Goal: Transaction & Acquisition: Purchase product/service

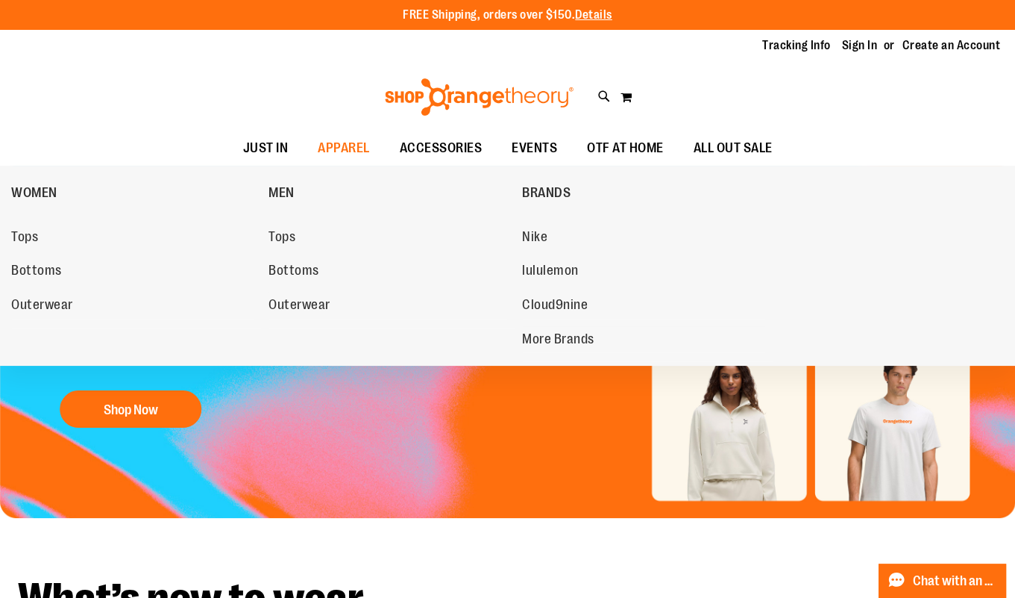
type input "**********"
click at [22, 242] on span "Tops" at bounding box center [24, 238] width 27 height 19
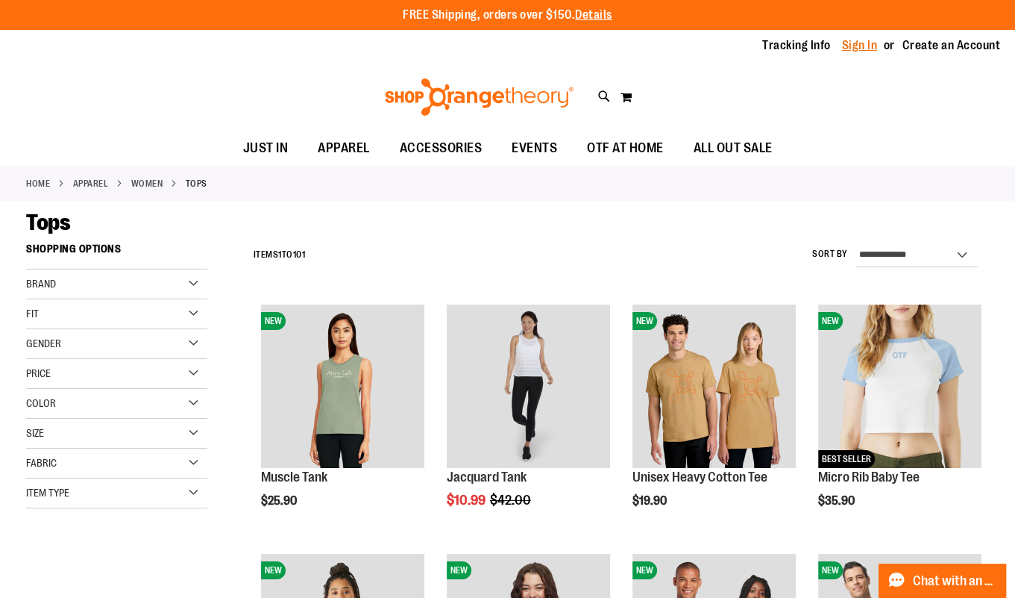
type input "**********"
click at [842, 48] on link "Sign In" at bounding box center [860, 45] width 36 height 16
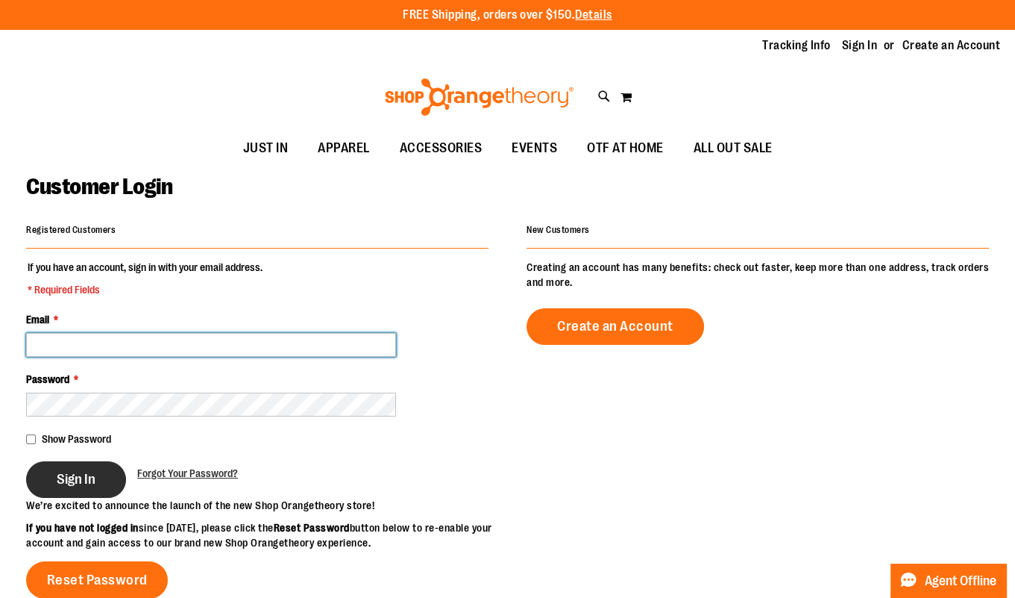
type input "**********"
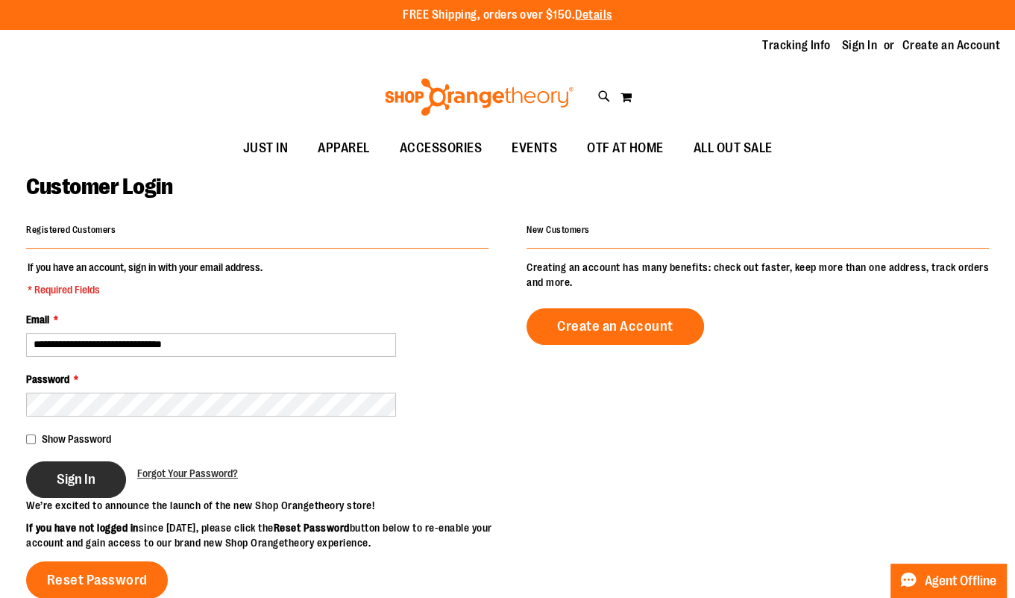
type input "**********"
click at [36, 486] on button "Sign In" at bounding box center [76, 479] width 100 height 37
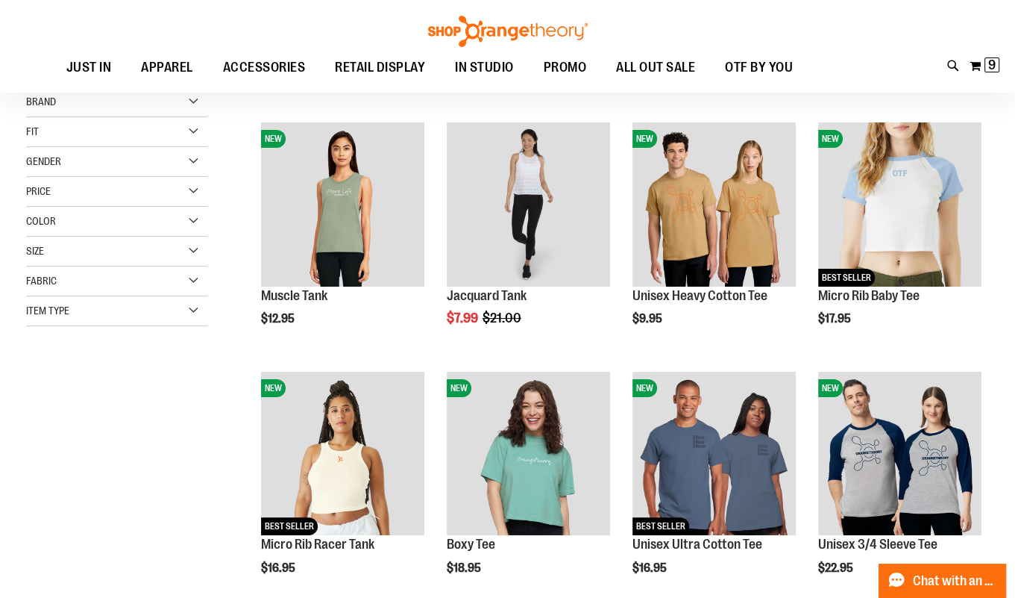
scroll to position [173, 0]
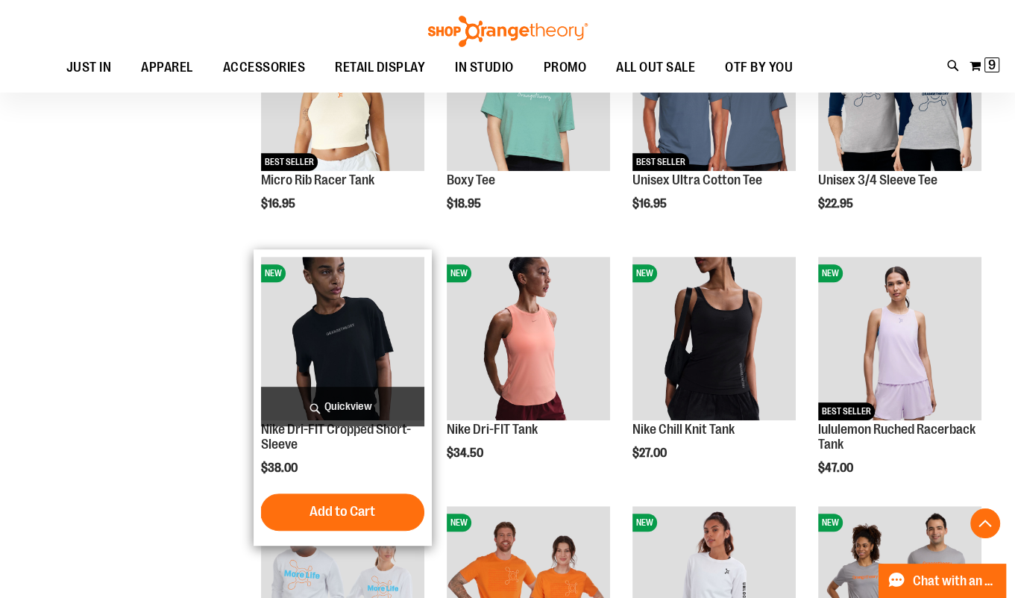
scroll to position [532, 0]
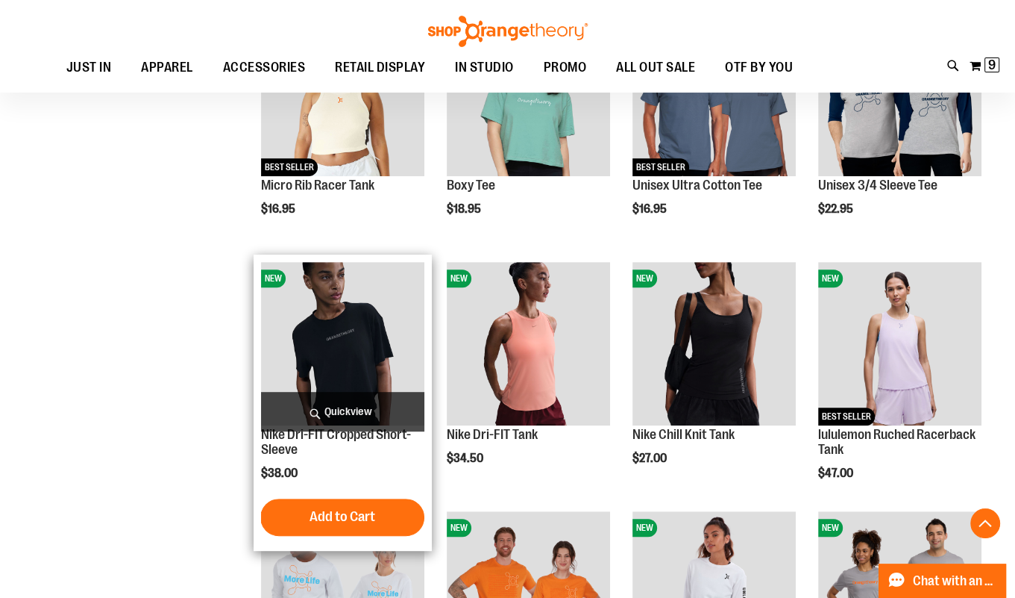
type input "**********"
click at [345, 407] on span "Quickview" at bounding box center [342, 412] width 163 height 40
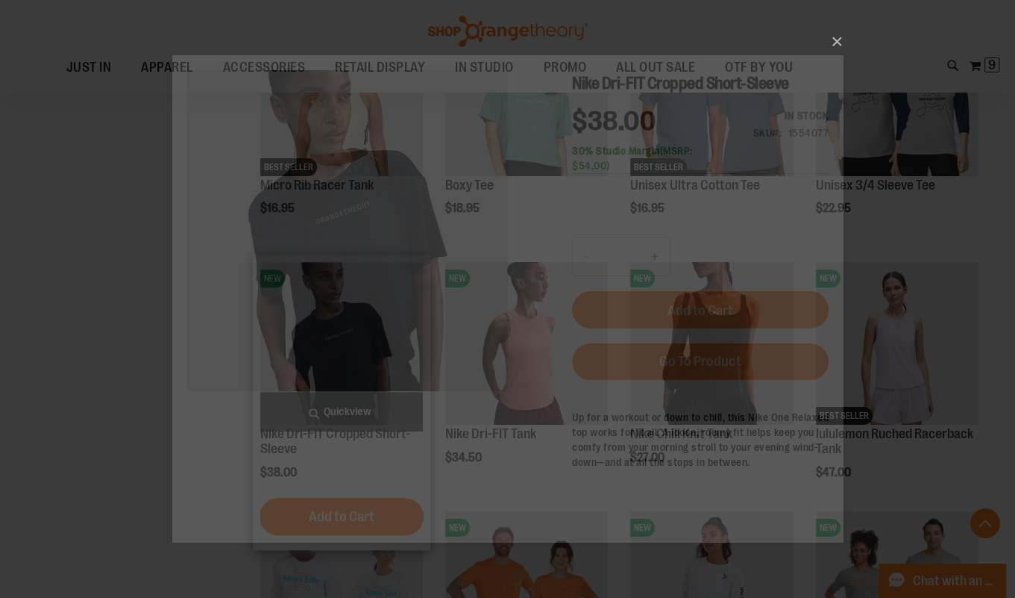
scroll to position [0, 0]
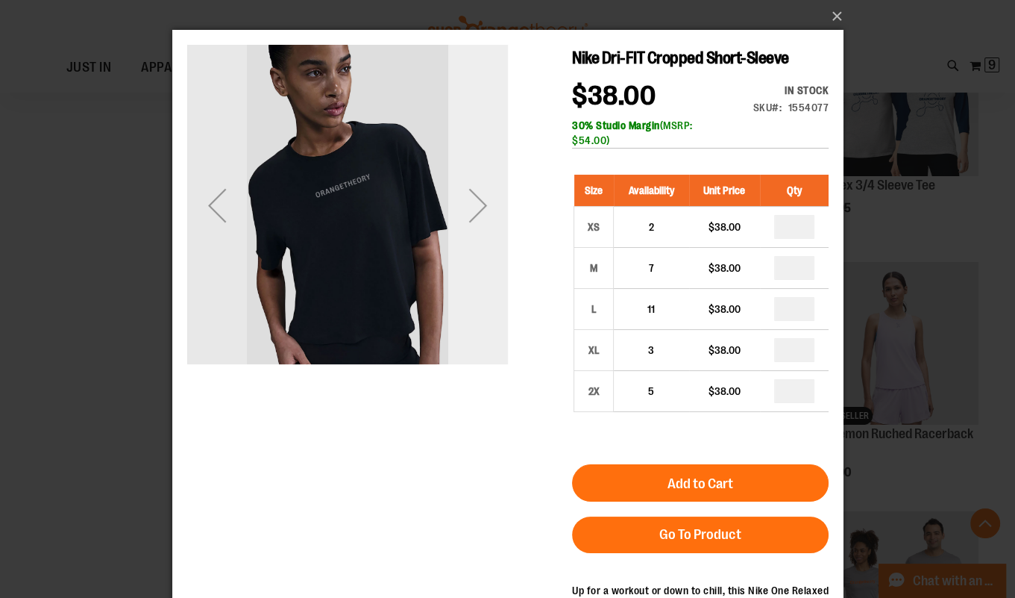
click at [482, 201] on div "Next" at bounding box center [478, 205] width 60 height 60
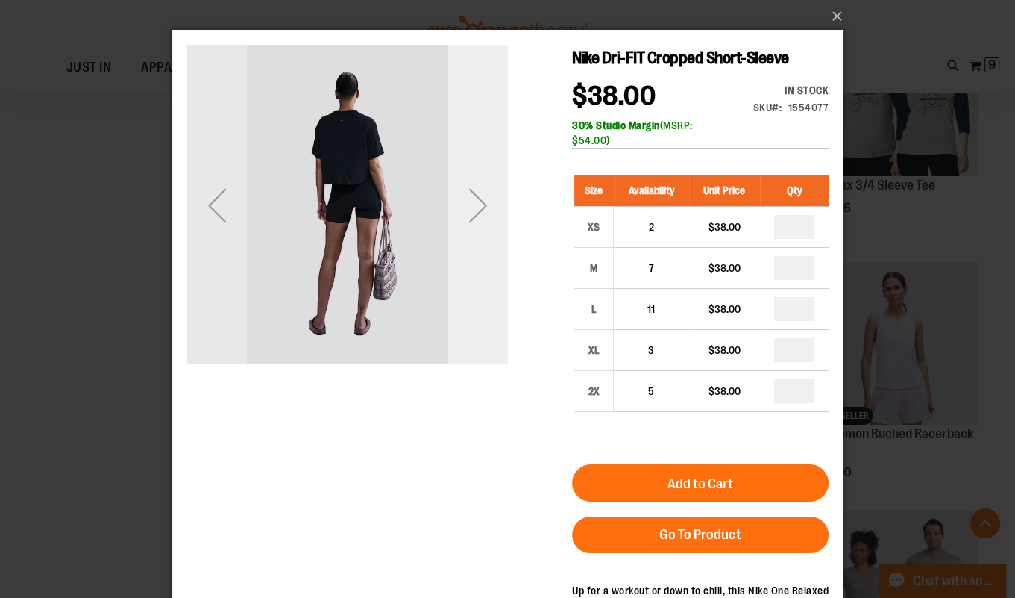
click at [482, 201] on div "Next" at bounding box center [478, 205] width 60 height 60
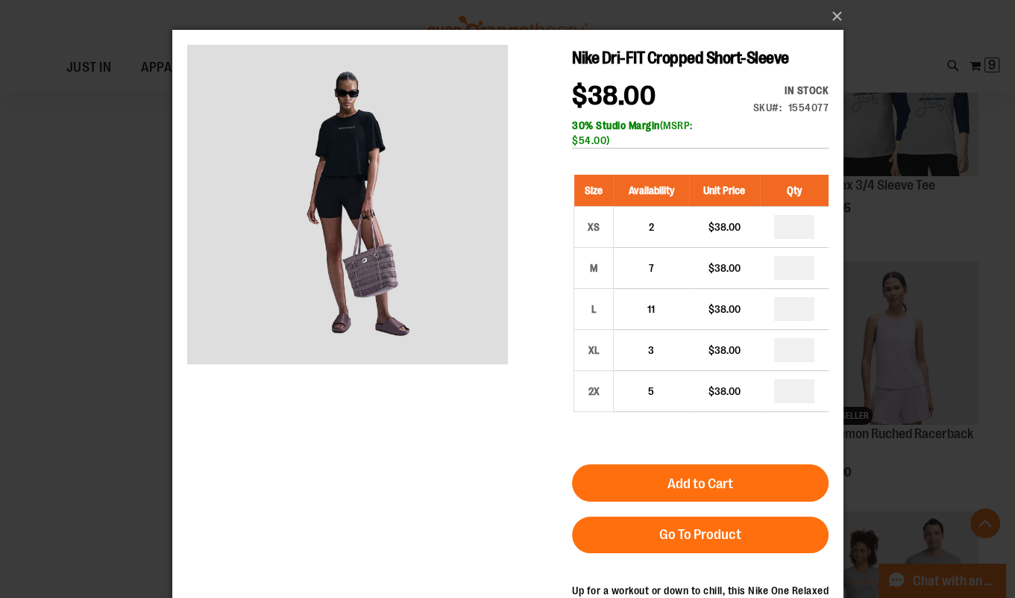
click at [104, 208] on div "×" at bounding box center [507, 299] width 1015 height 598
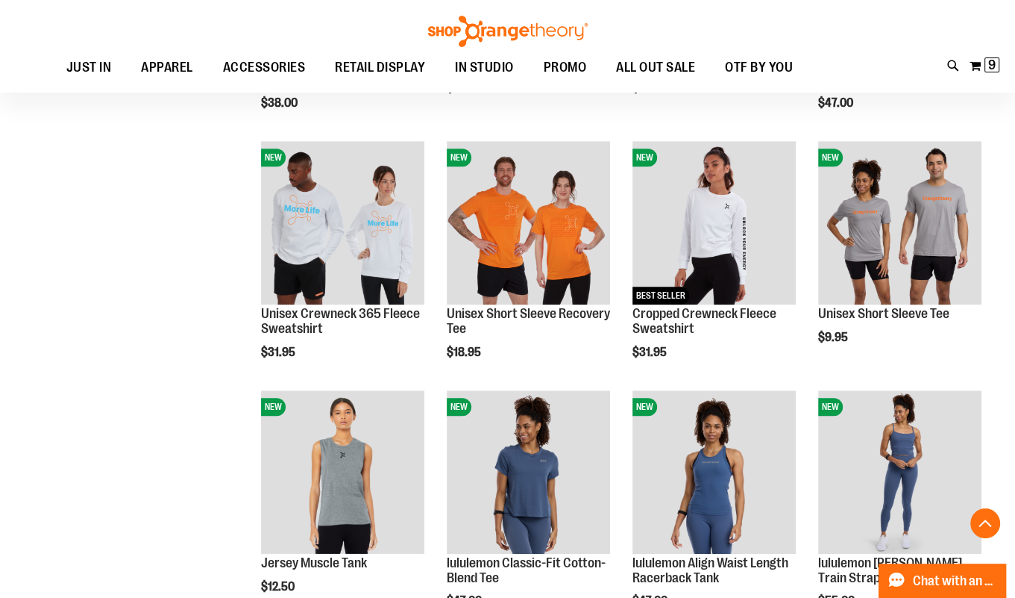
scroll to position [904, 0]
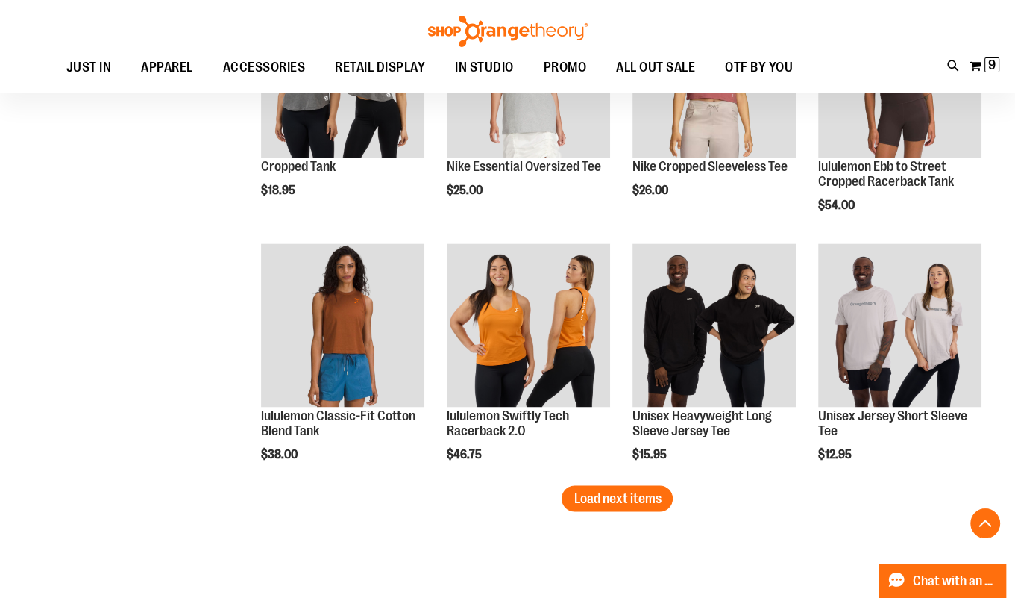
scroll to position [2046, 0]
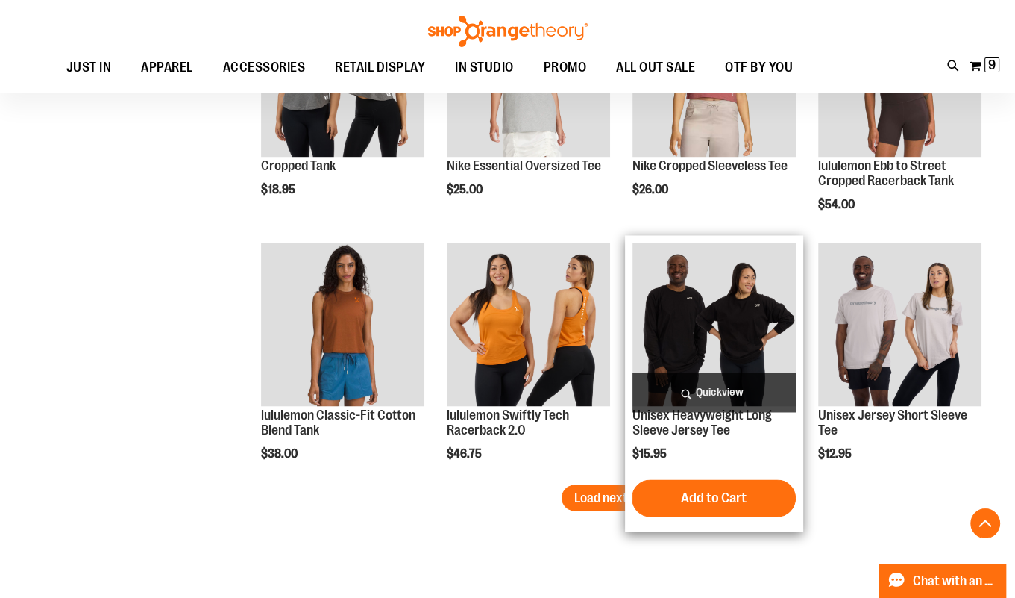
click at [674, 386] on span "Quickview" at bounding box center [714, 392] width 163 height 40
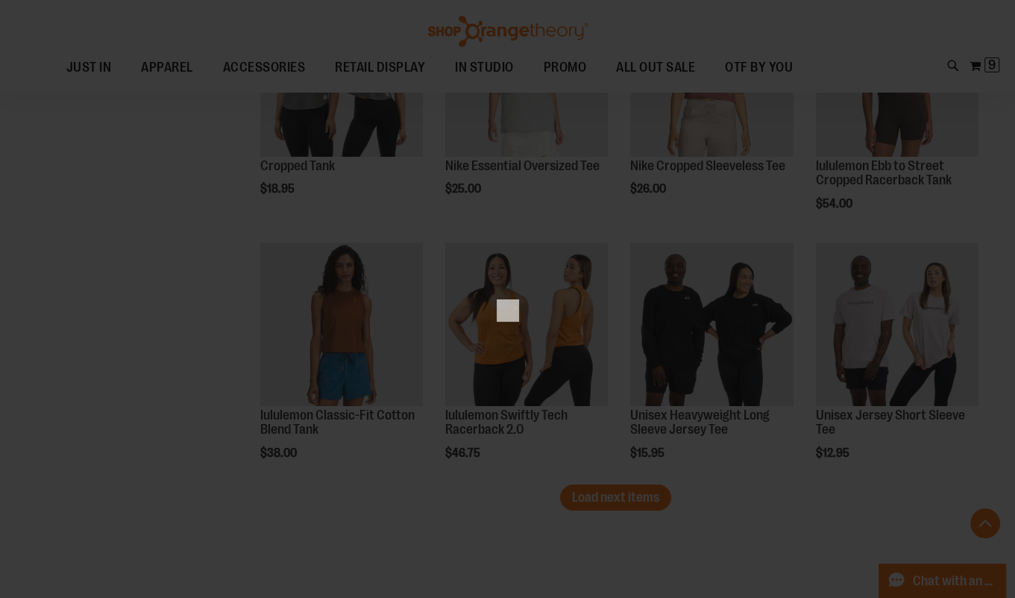
scroll to position [0, 0]
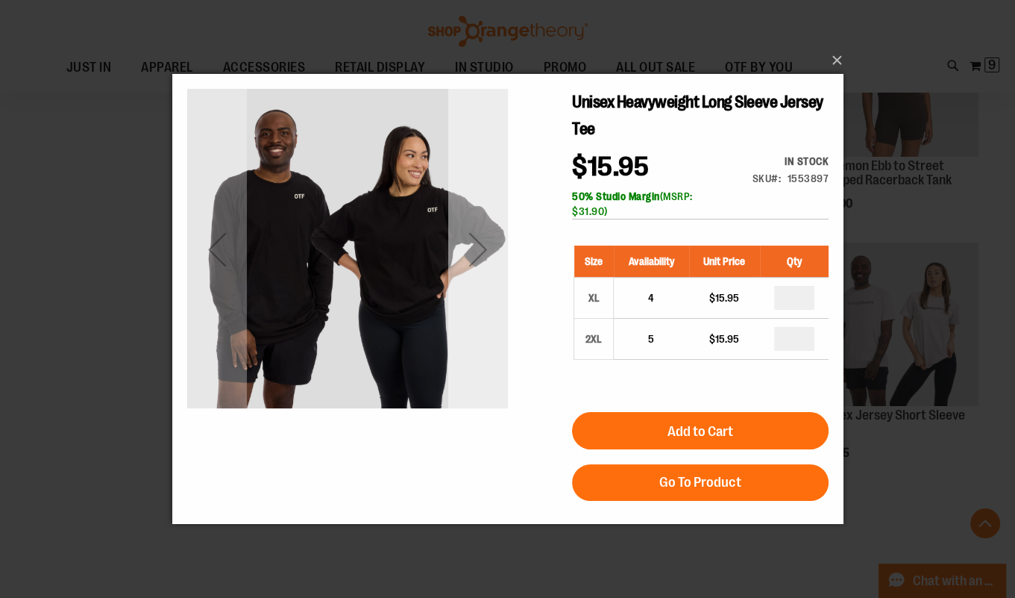
click at [484, 266] on div "Next" at bounding box center [478, 249] width 60 height 60
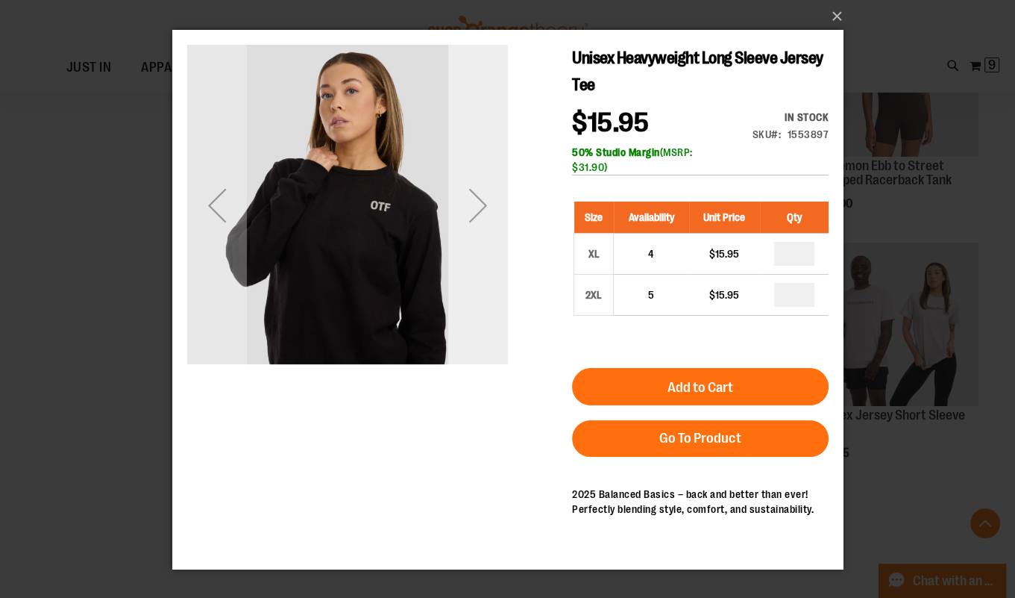
click at [473, 231] on div "Next" at bounding box center [478, 205] width 60 height 60
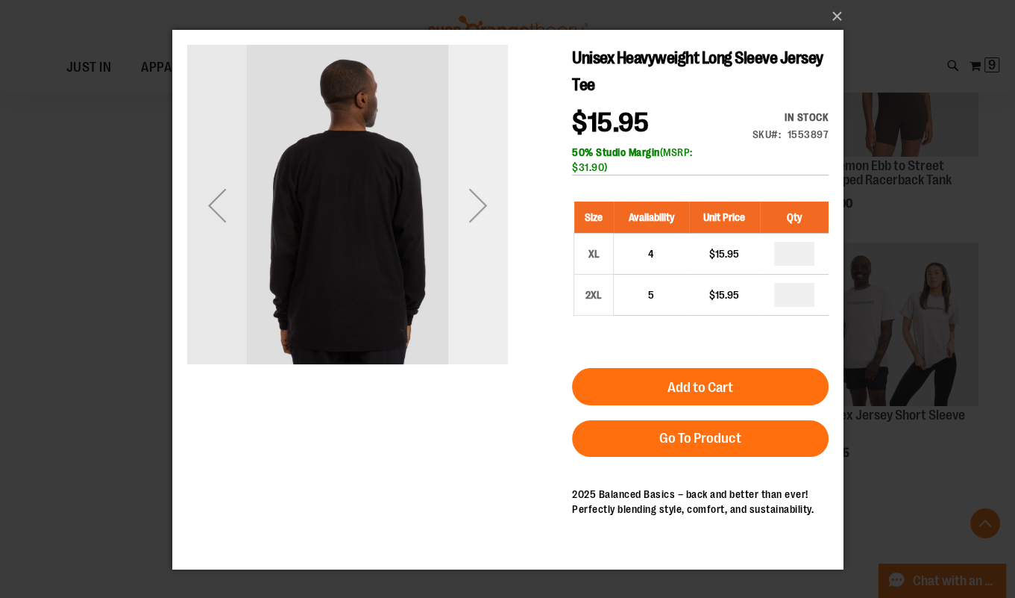
click at [473, 216] on div "Next" at bounding box center [478, 205] width 60 height 60
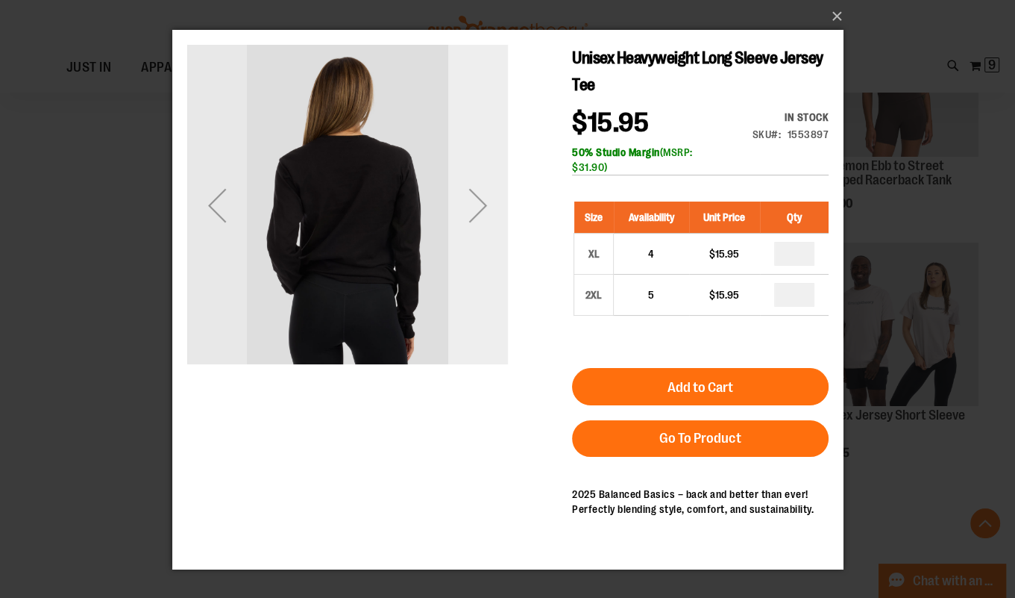
click at [473, 216] on div "Next" at bounding box center [478, 205] width 60 height 60
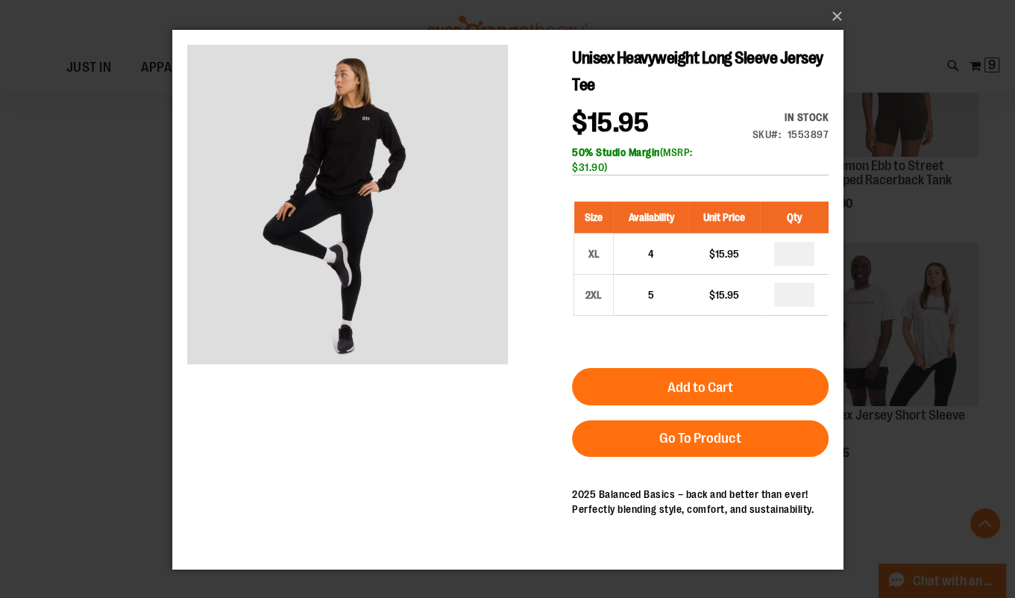
click at [125, 170] on div "×" at bounding box center [507, 299] width 1015 height 598
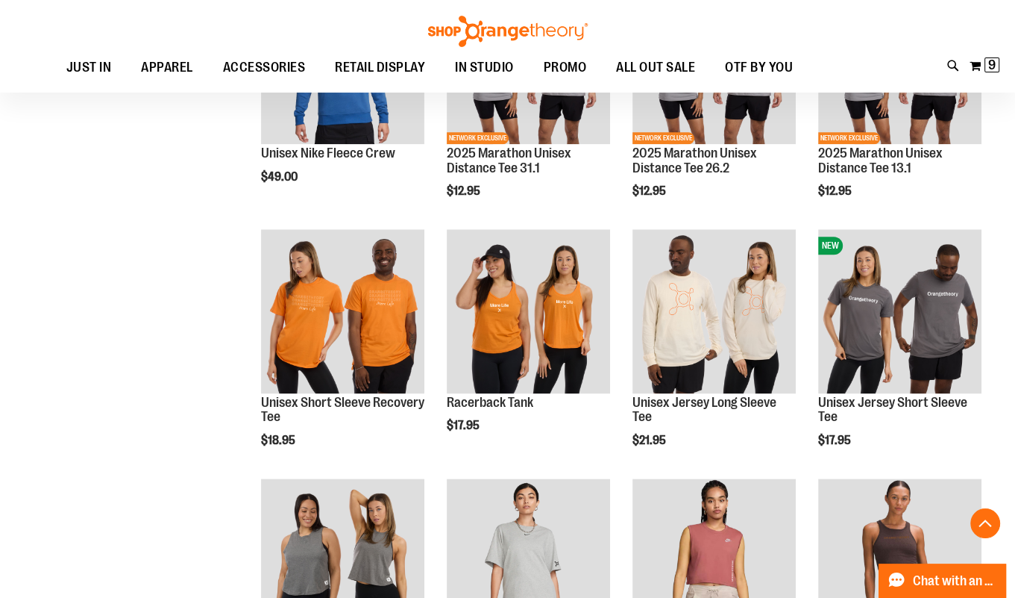
scroll to position [1559, 0]
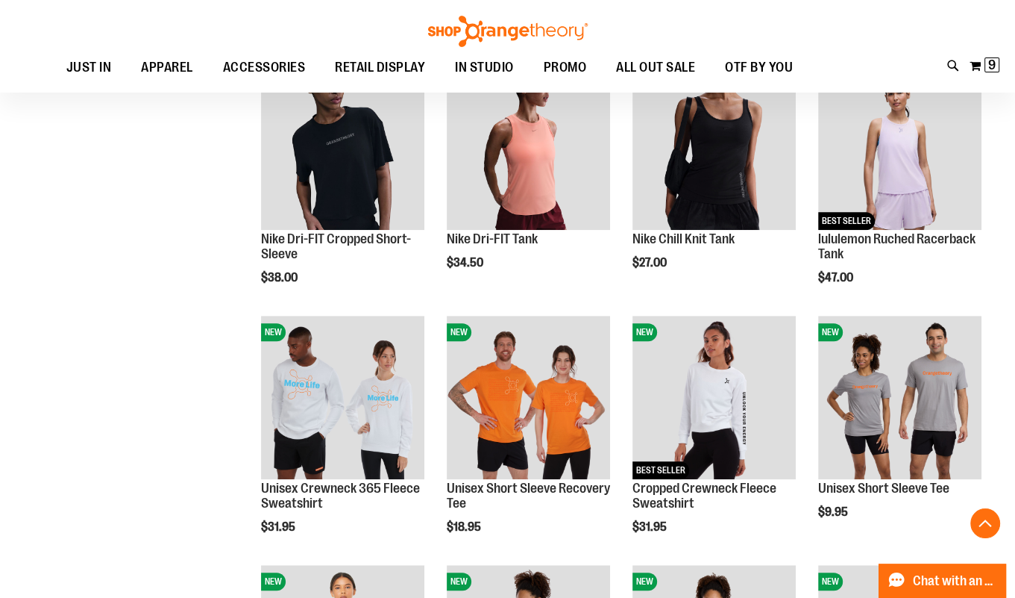
scroll to position [468, 0]
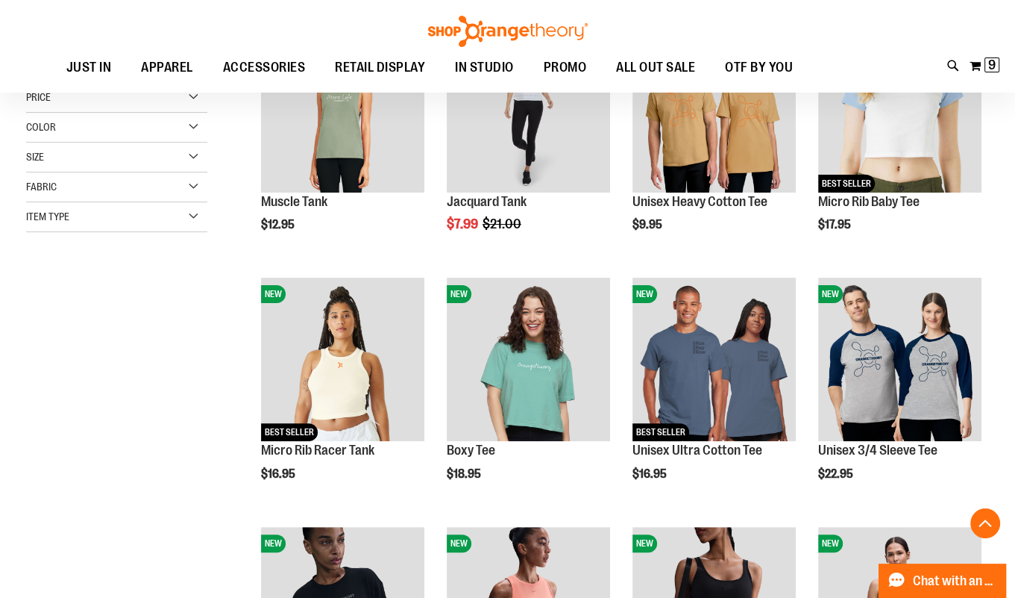
scroll to position [266, 0]
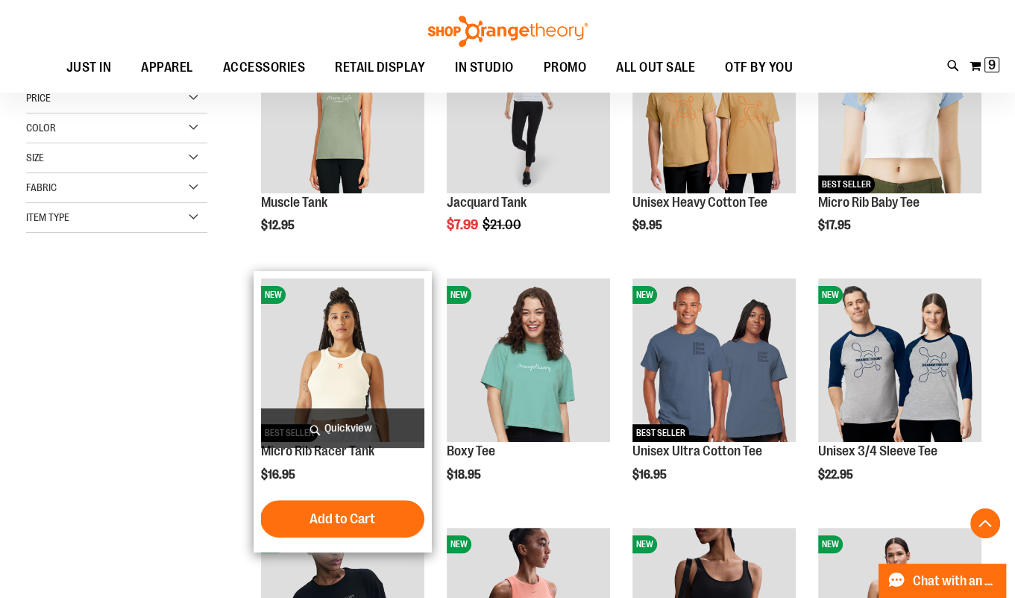
click at [379, 427] on span "Quickview" at bounding box center [342, 428] width 163 height 40
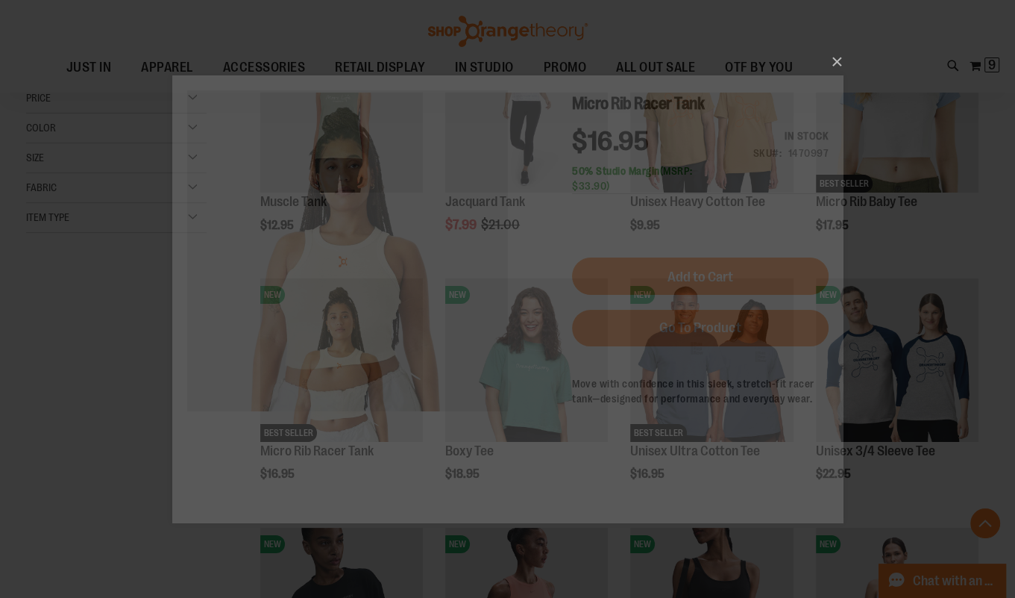
scroll to position [0, 0]
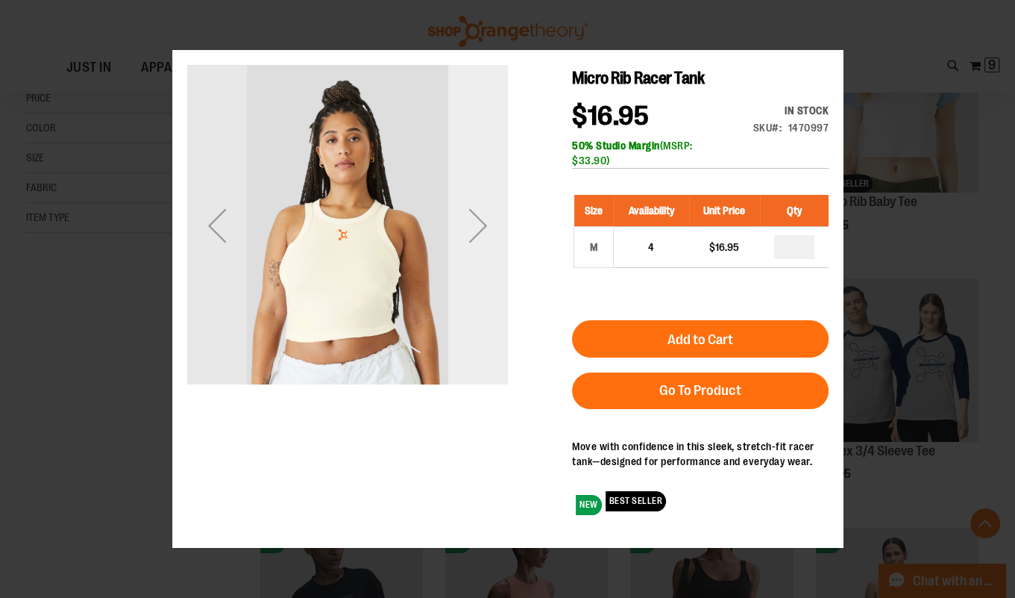
click at [489, 263] on div "Next" at bounding box center [478, 225] width 60 height 321
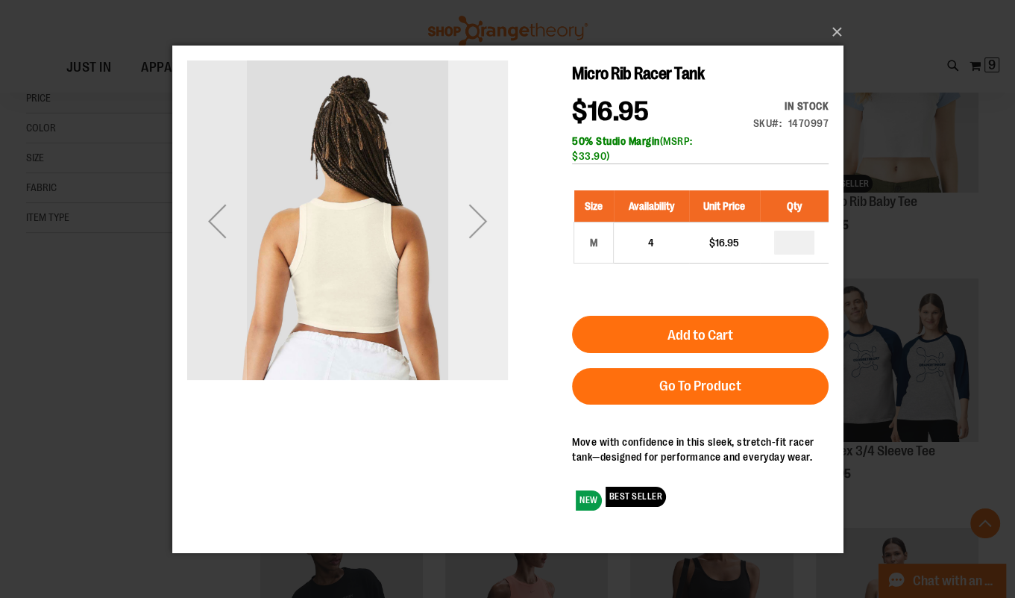
click at [489, 258] on div "Next" at bounding box center [478, 220] width 60 height 321
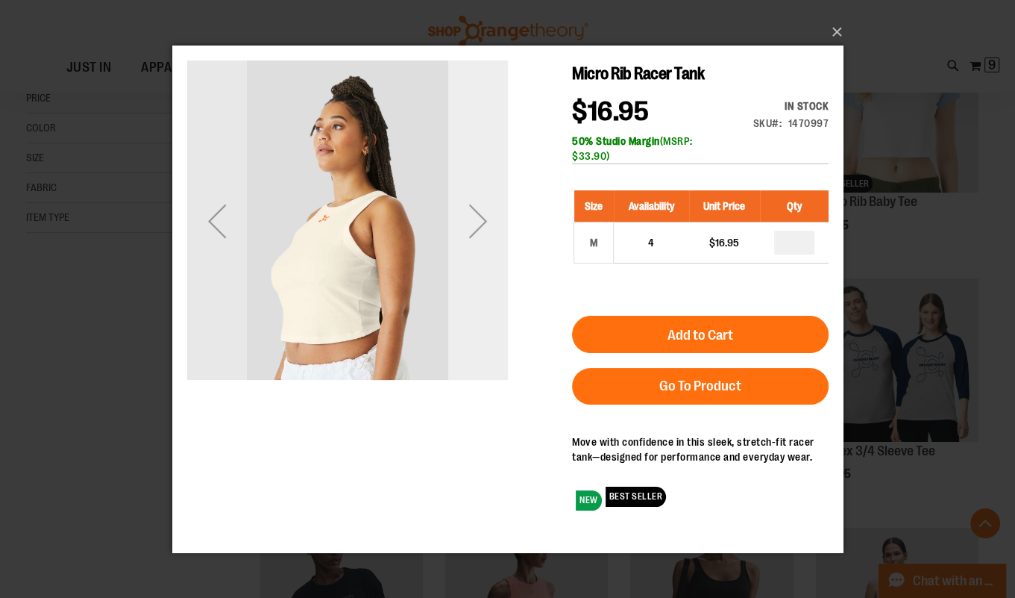
click at [489, 258] on div "Next" at bounding box center [478, 220] width 60 height 321
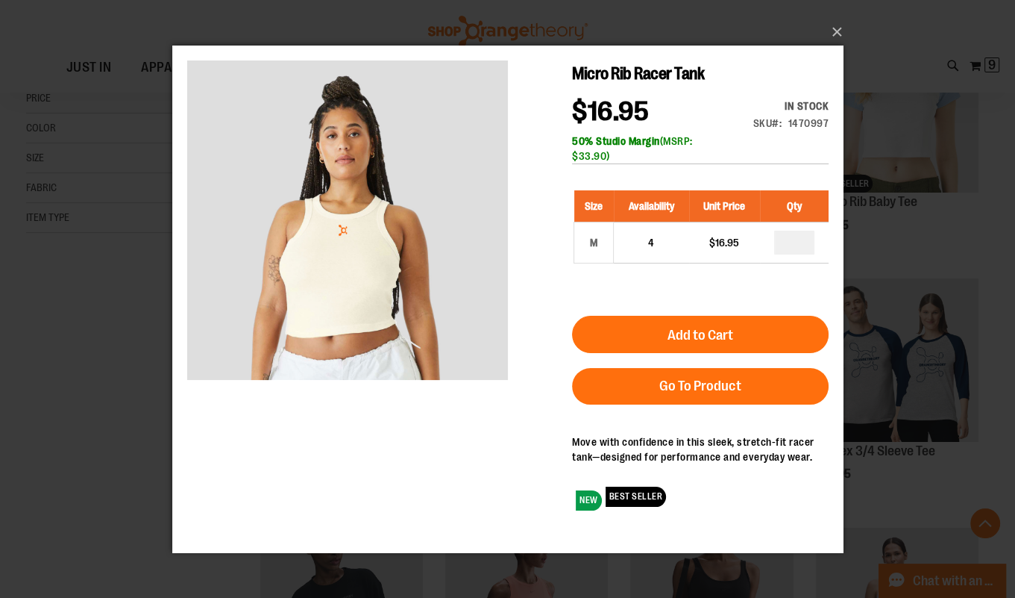
click at [66, 298] on div "×" at bounding box center [507, 299] width 1015 height 598
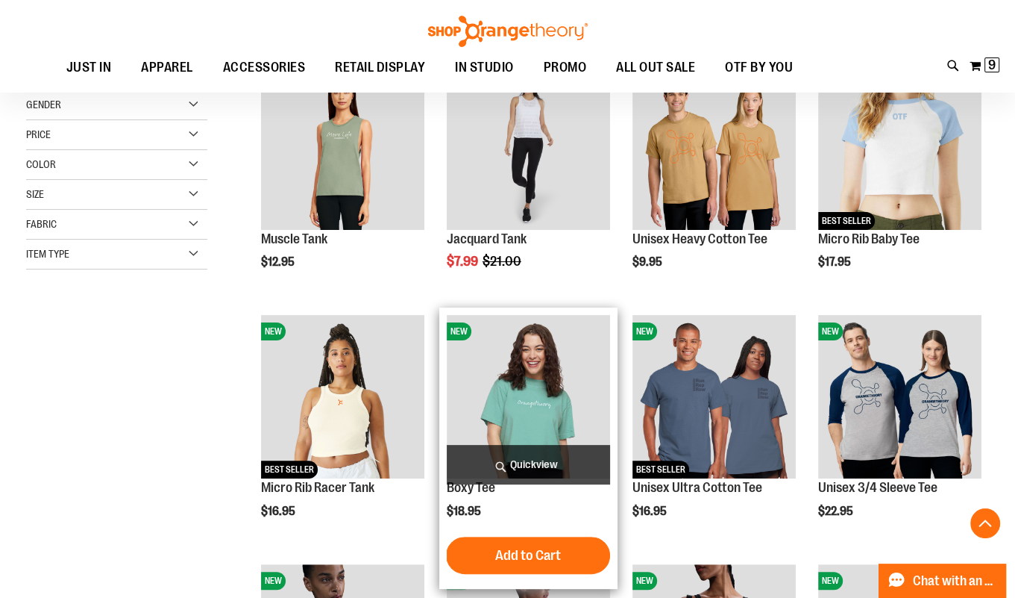
scroll to position [192, 0]
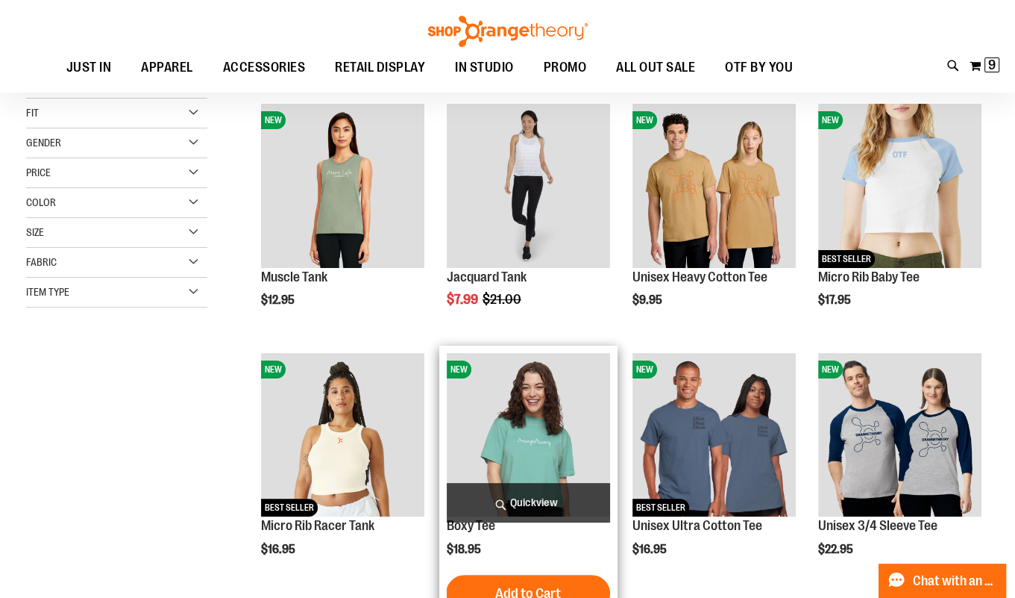
click at [542, 502] on span "Quickview" at bounding box center [528, 503] width 163 height 40
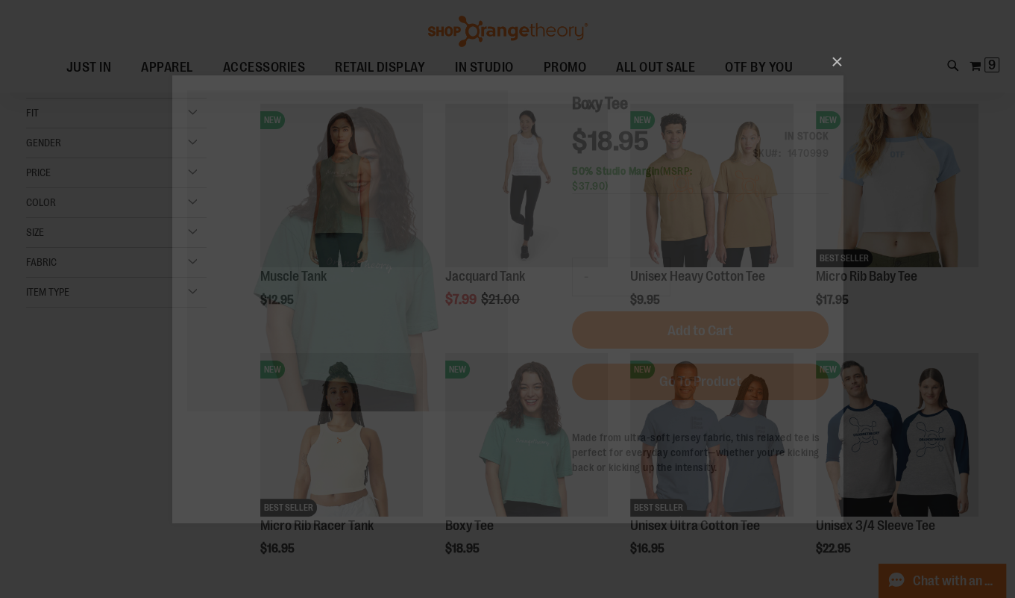
scroll to position [0, 0]
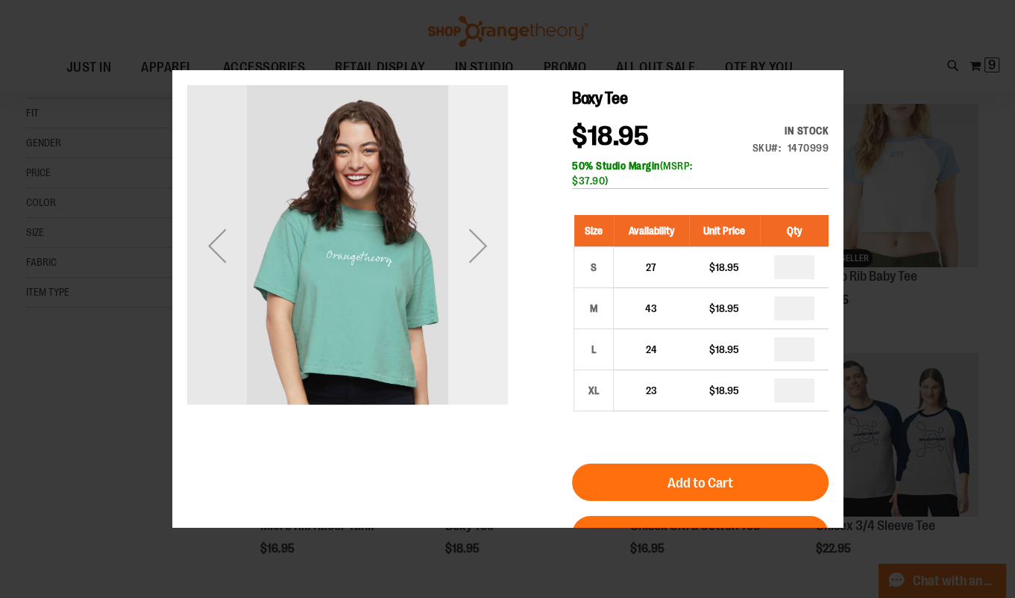
click at [479, 301] on div "Next" at bounding box center [478, 244] width 60 height 321
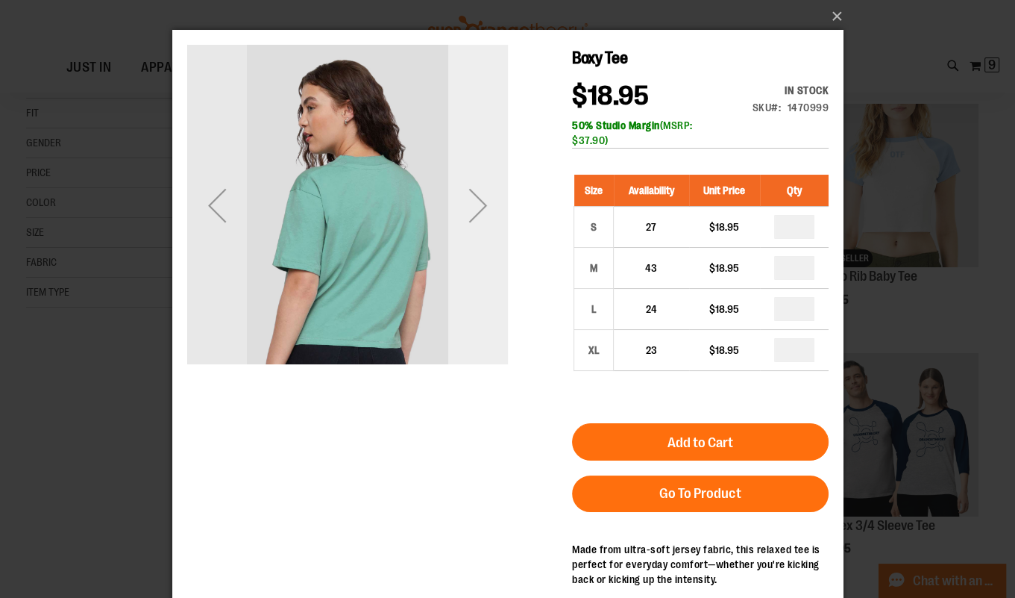
click at [480, 277] on div "Next" at bounding box center [478, 205] width 60 height 321
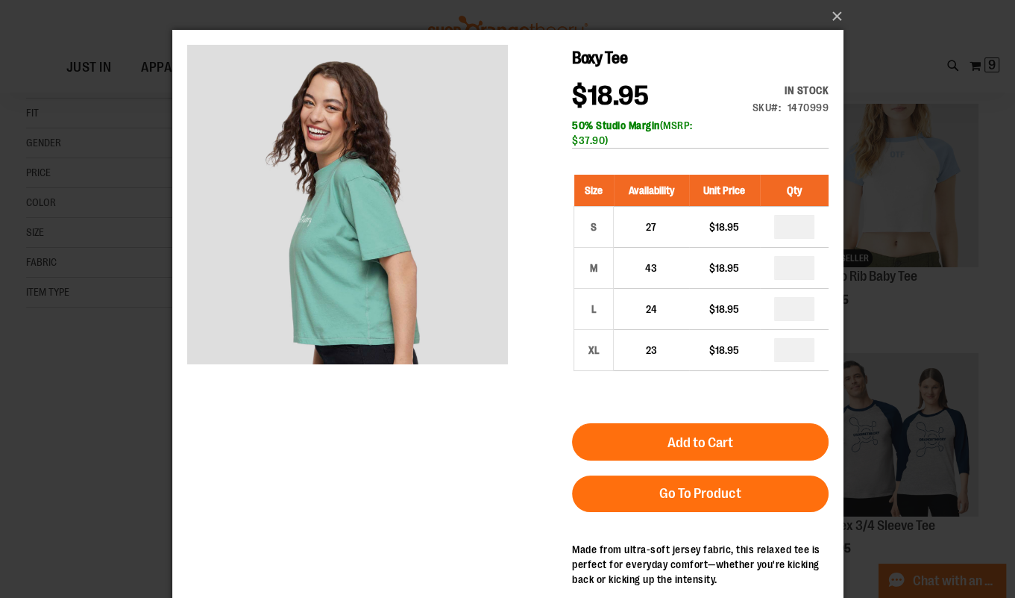
click at [107, 336] on div "×" at bounding box center [507, 299] width 1015 height 598
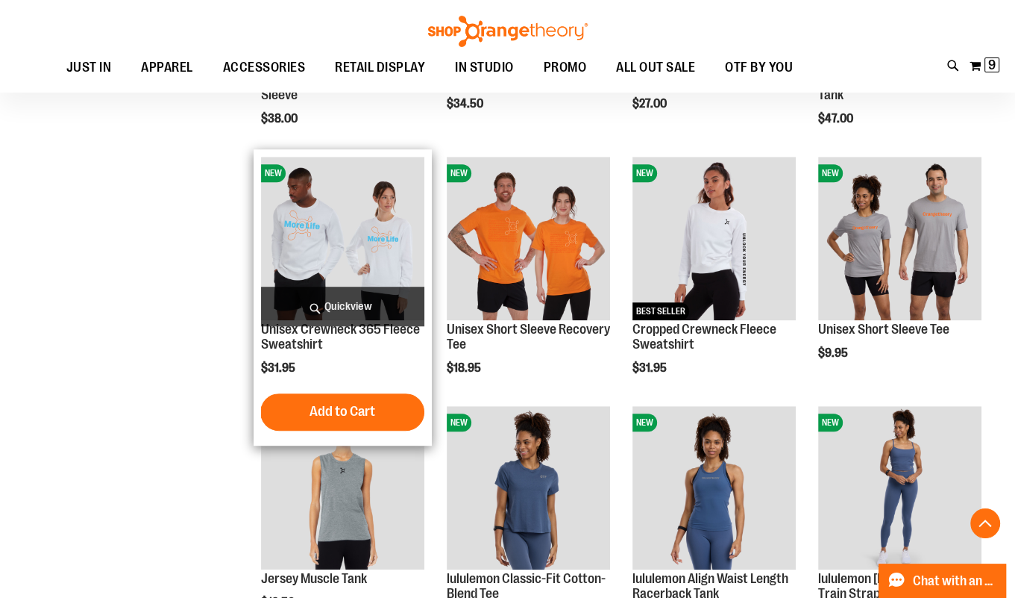
scroll to position [970, 0]
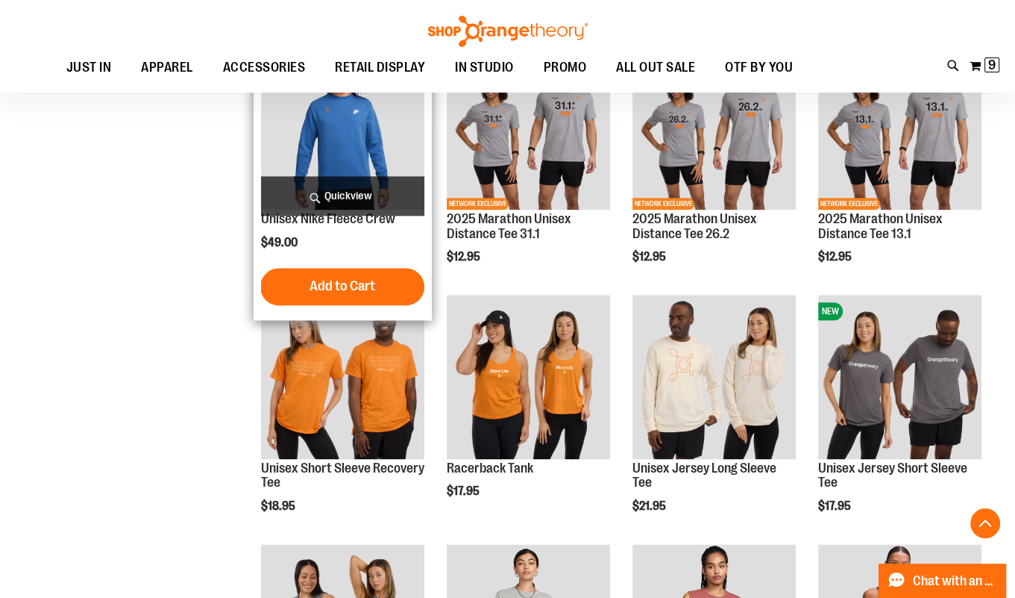
scroll to position [786, 0]
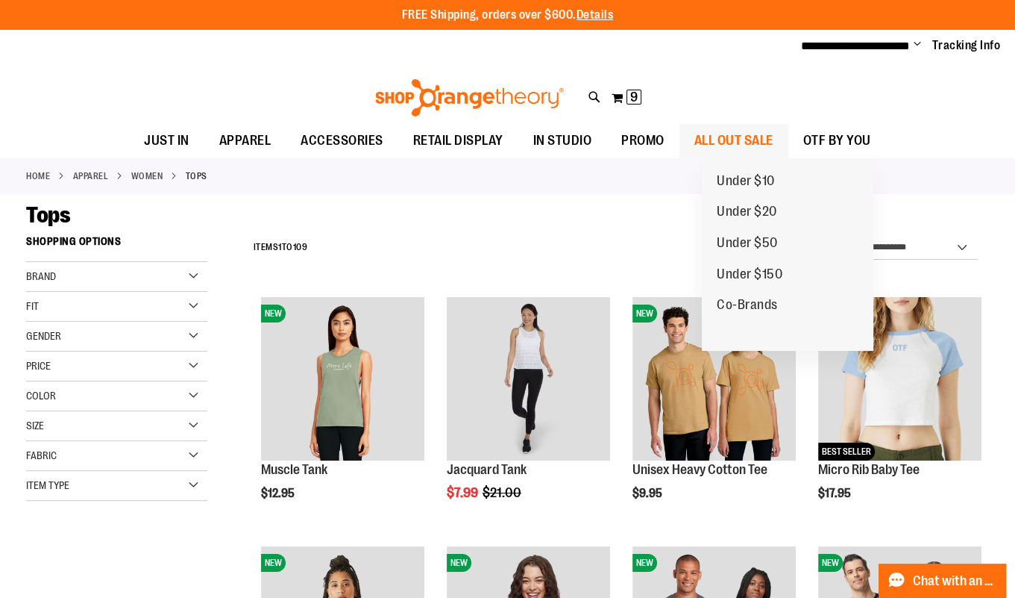
click at [774, 138] on span "ALL OUT SALE" at bounding box center [734, 141] width 79 height 34
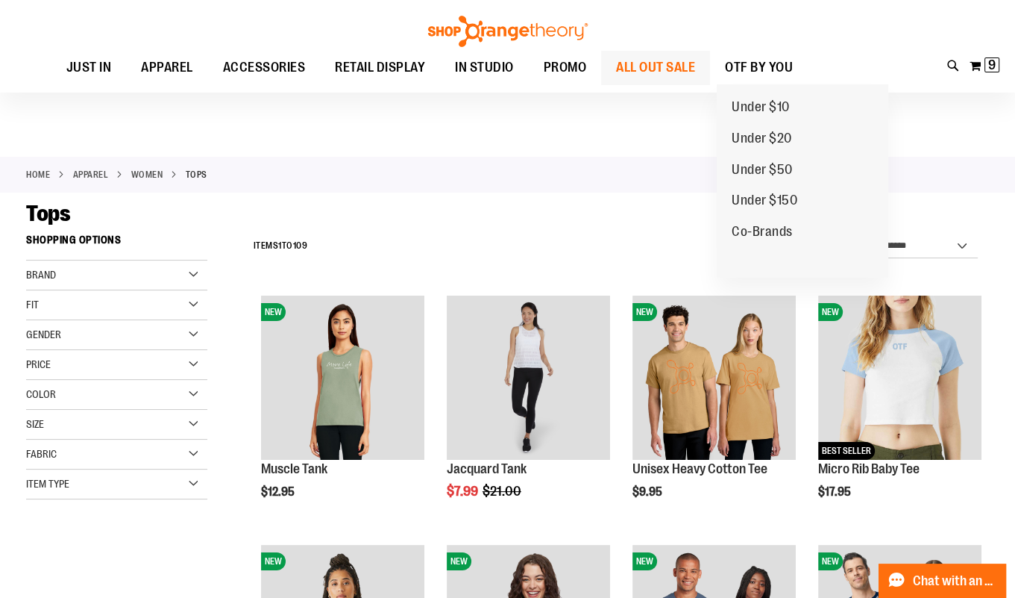
scroll to position [1, 0]
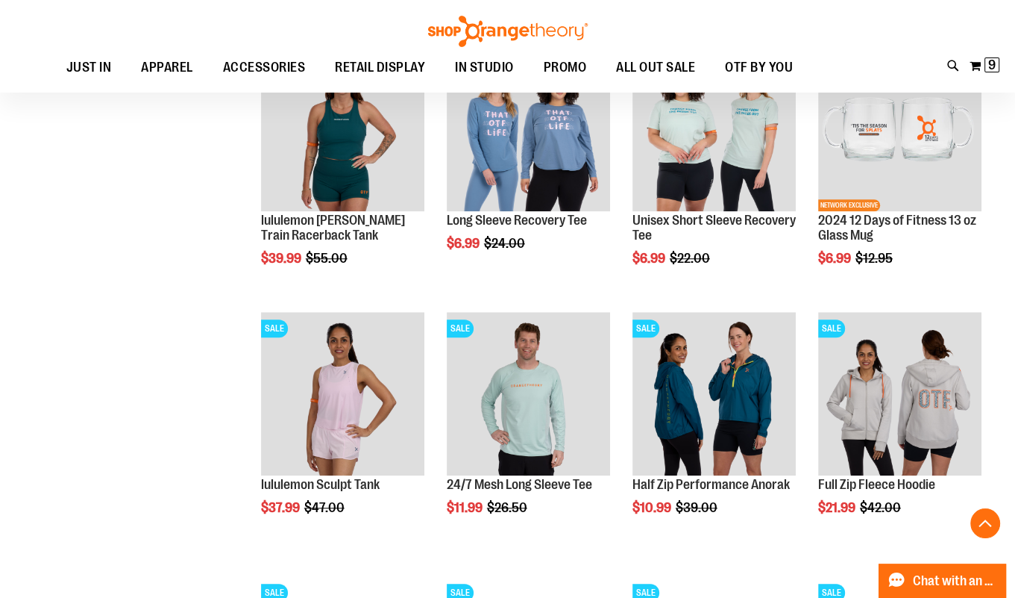
scroll to position [1041, 0]
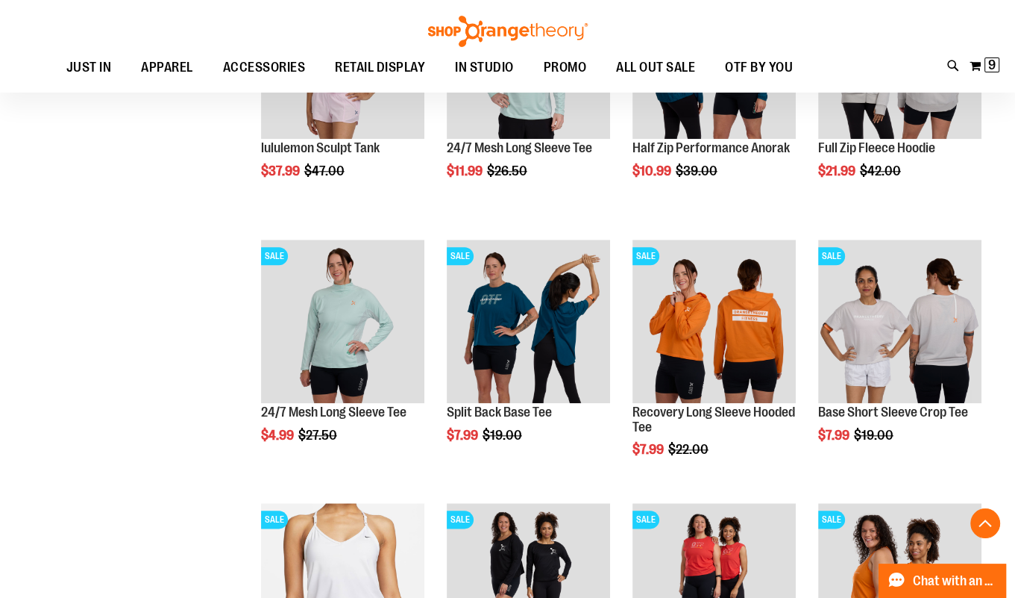
scroll to position [1381, 0]
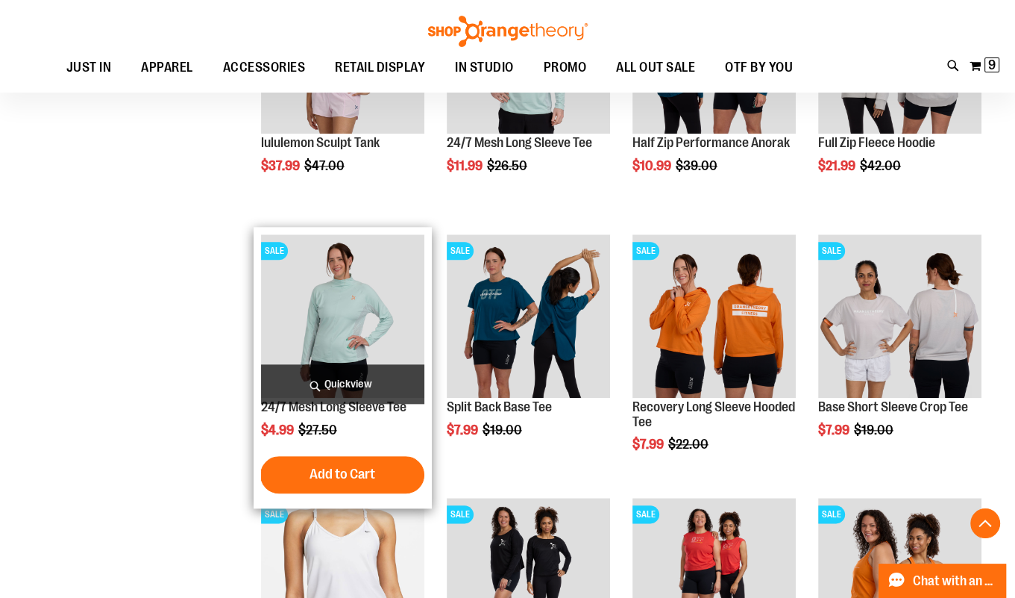
type input "**********"
click at [374, 386] on span "Quickview" at bounding box center [342, 384] width 163 height 40
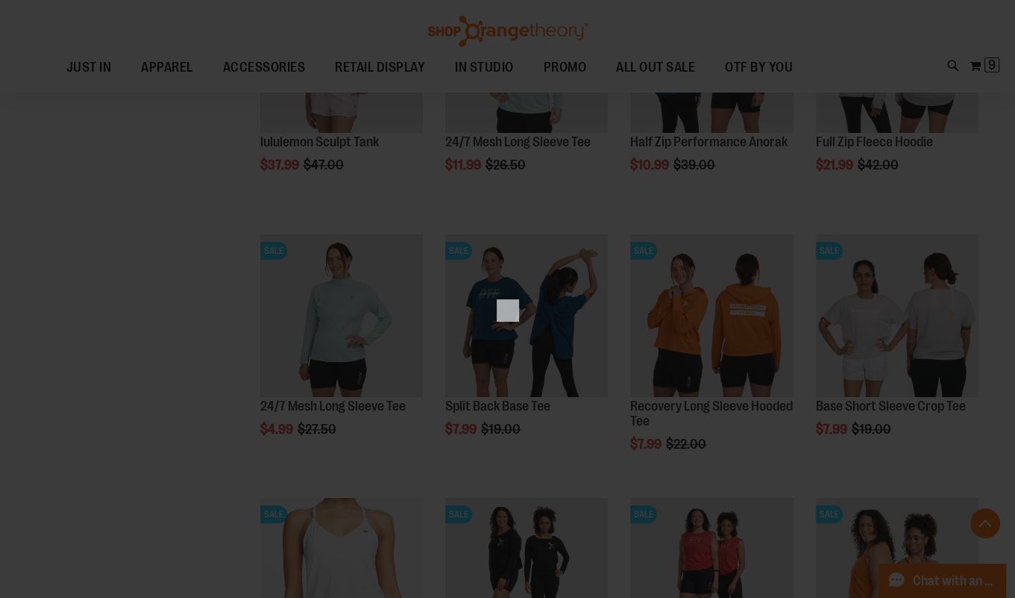
scroll to position [0, 0]
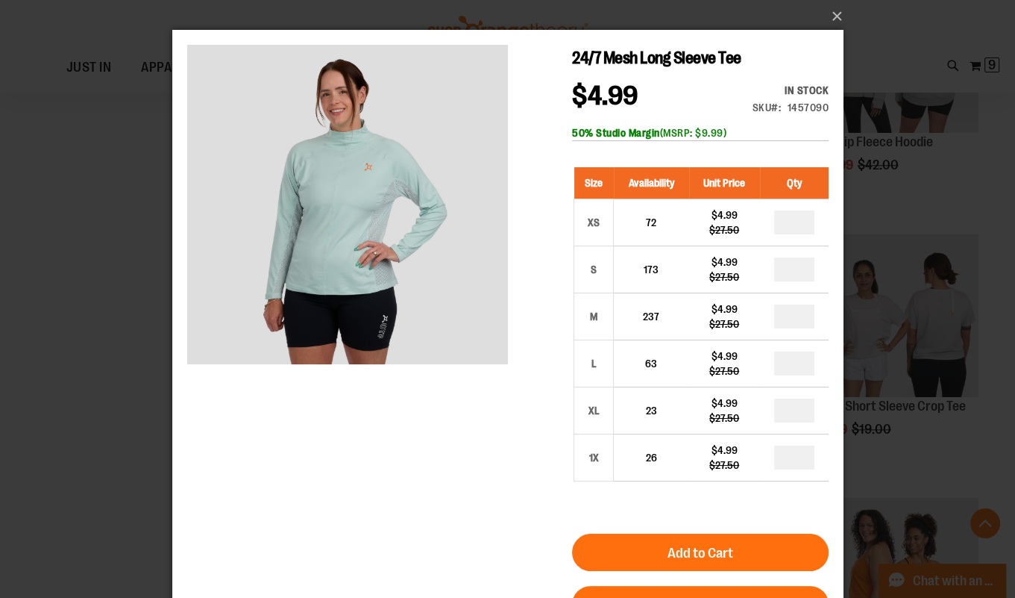
click at [51, 94] on div "×" at bounding box center [507, 299] width 1015 height 598
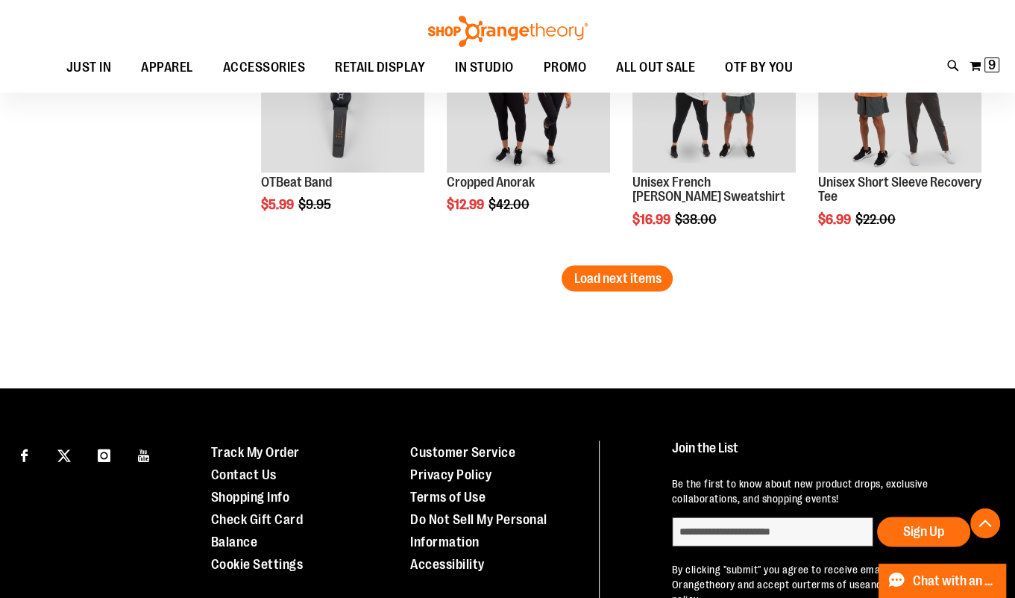
scroll to position [2305, 0]
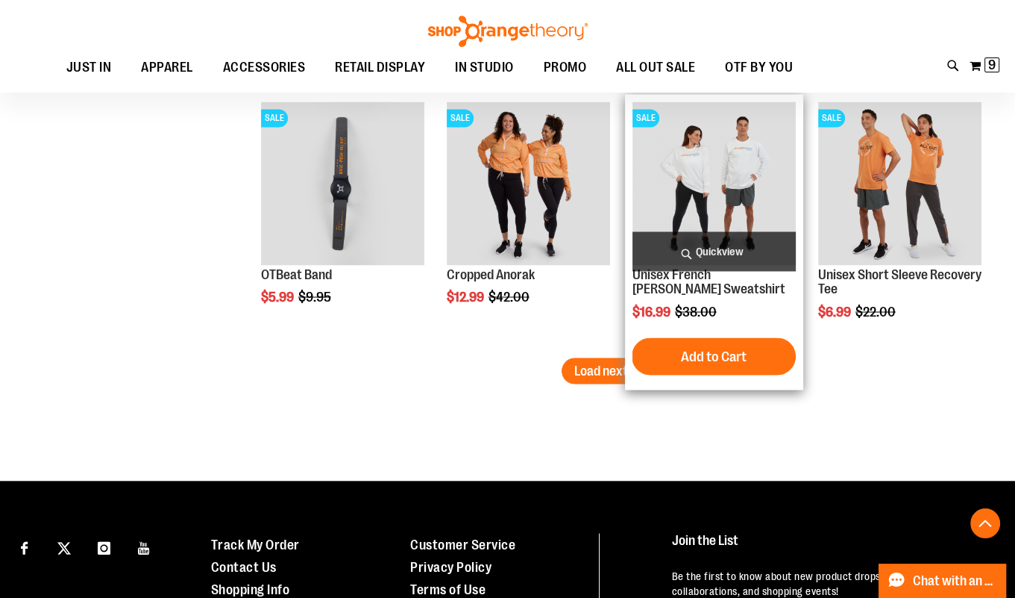
click at [626, 377] on div "SALE Unisex French Terry Crewneck Sweatshirt $16.99 Regular Price $38.00 Quickv…" at bounding box center [714, 242] width 178 height 296
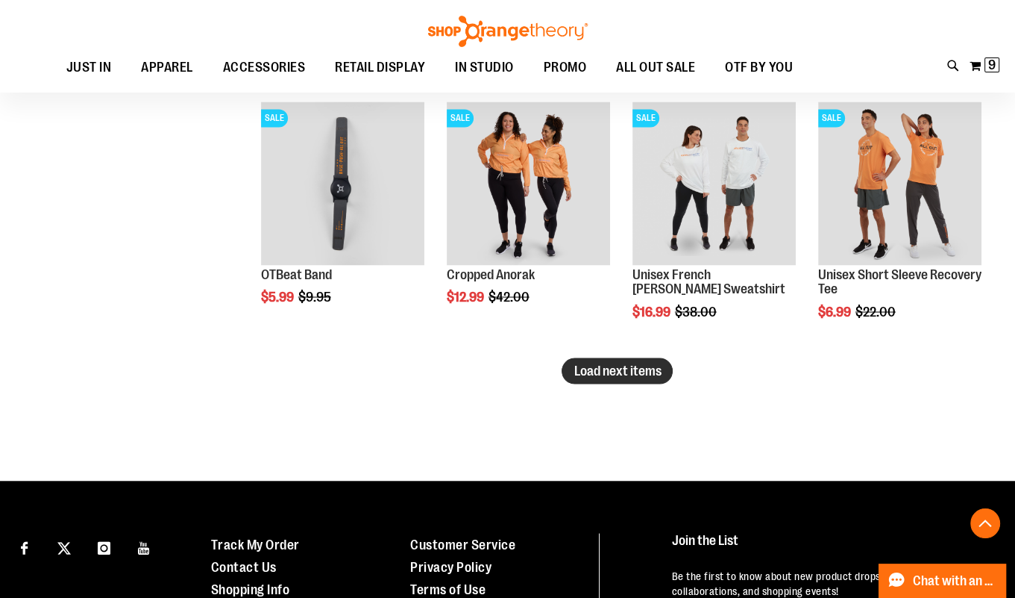
click at [586, 372] on span "Load next items" at bounding box center [617, 370] width 87 height 15
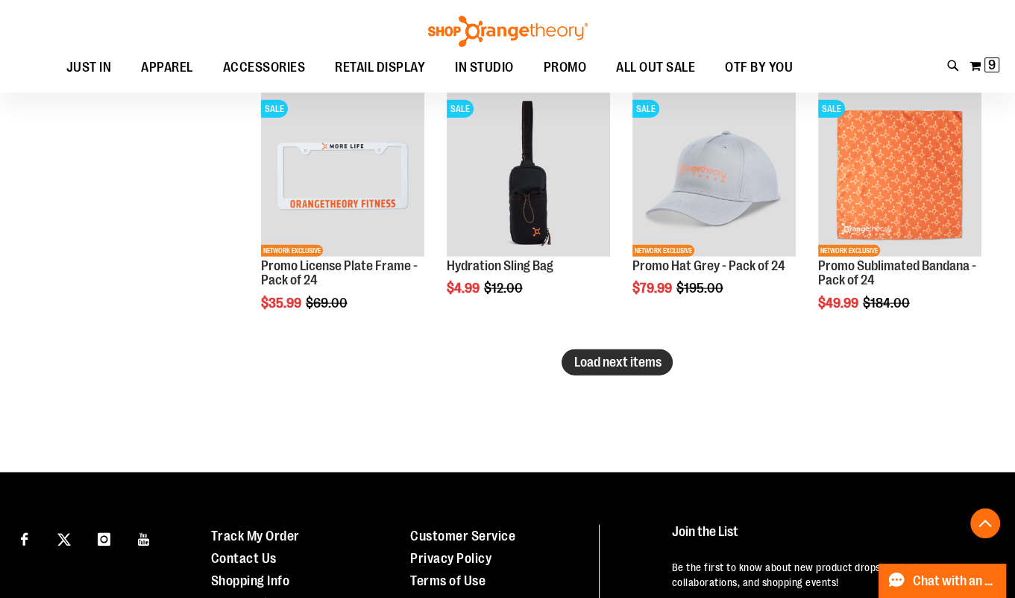
click at [574, 368] on span "Load next items" at bounding box center [617, 361] width 87 height 15
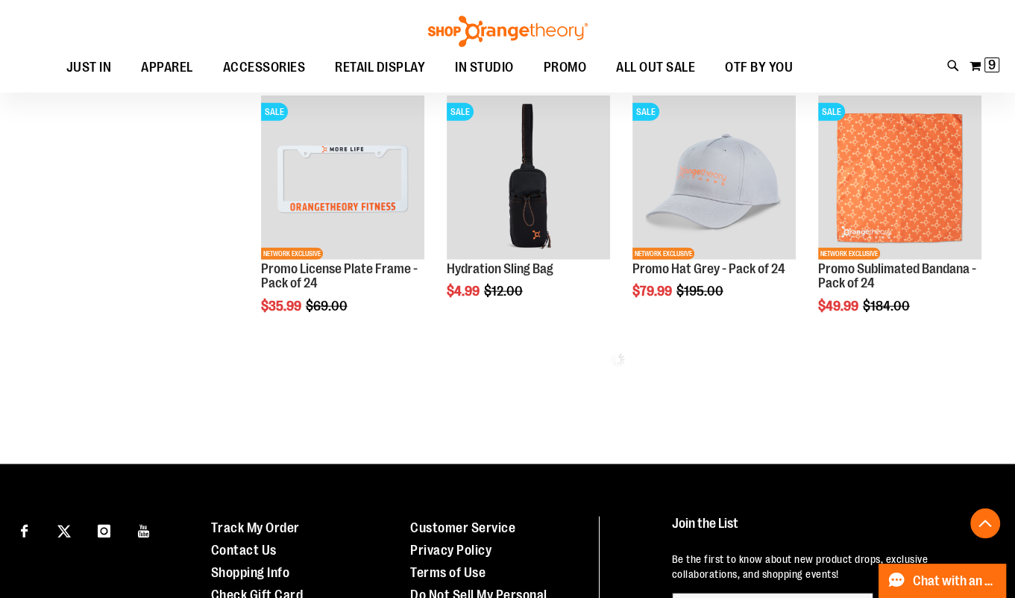
scroll to position [3100, 0]
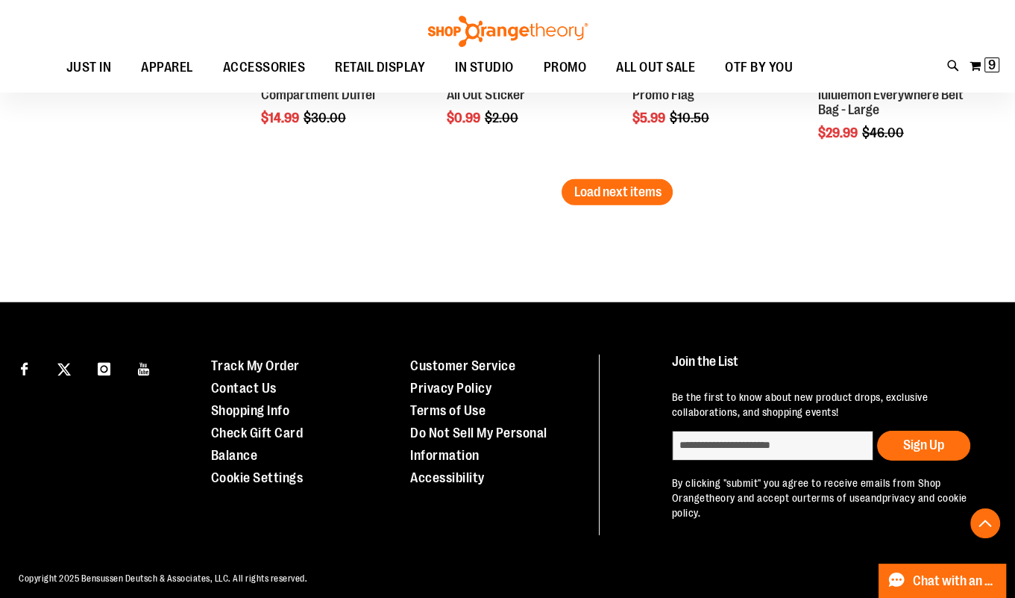
scroll to position [4075, 0]
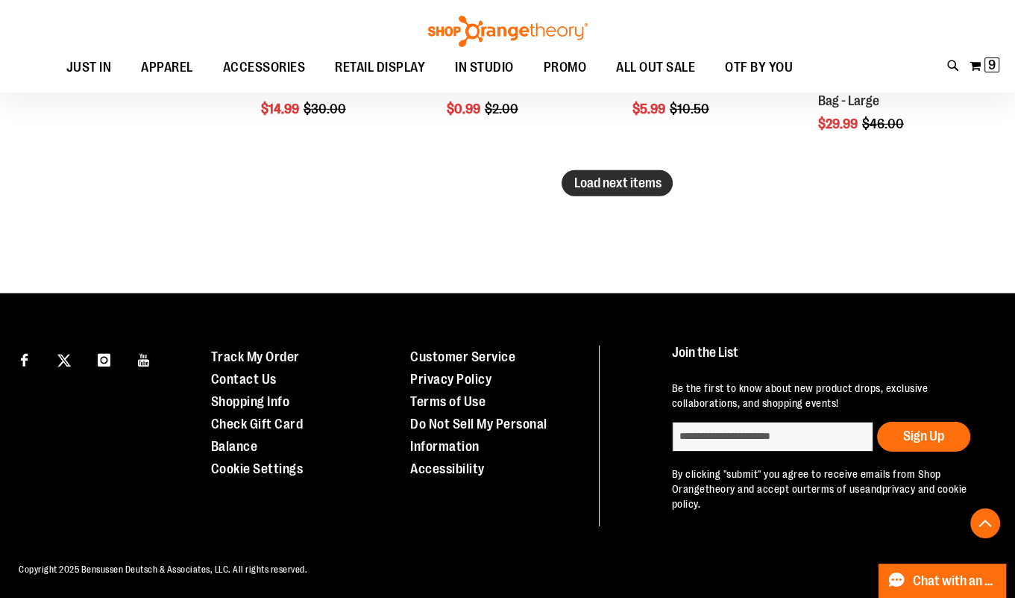
click at [618, 188] on span "Load next items" at bounding box center [617, 182] width 87 height 15
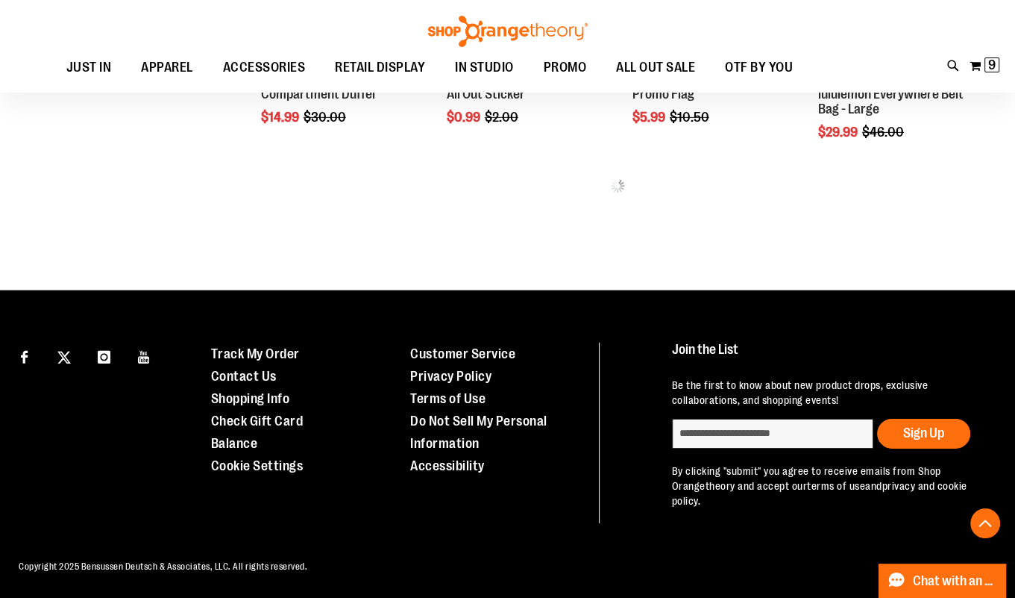
scroll to position [4075, 0]
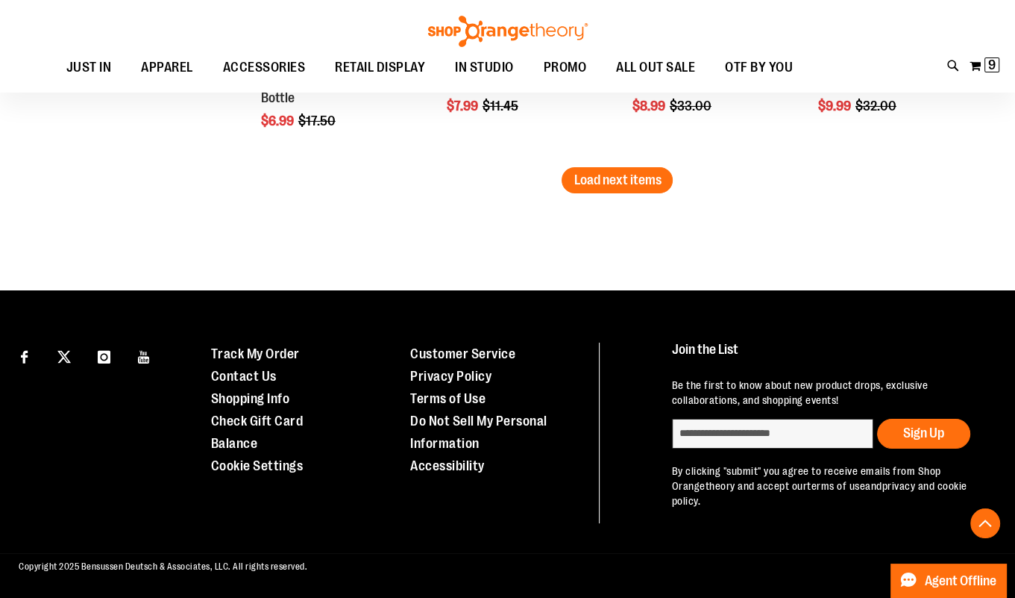
click at [661, 183] on span "Load next items" at bounding box center [617, 179] width 87 height 15
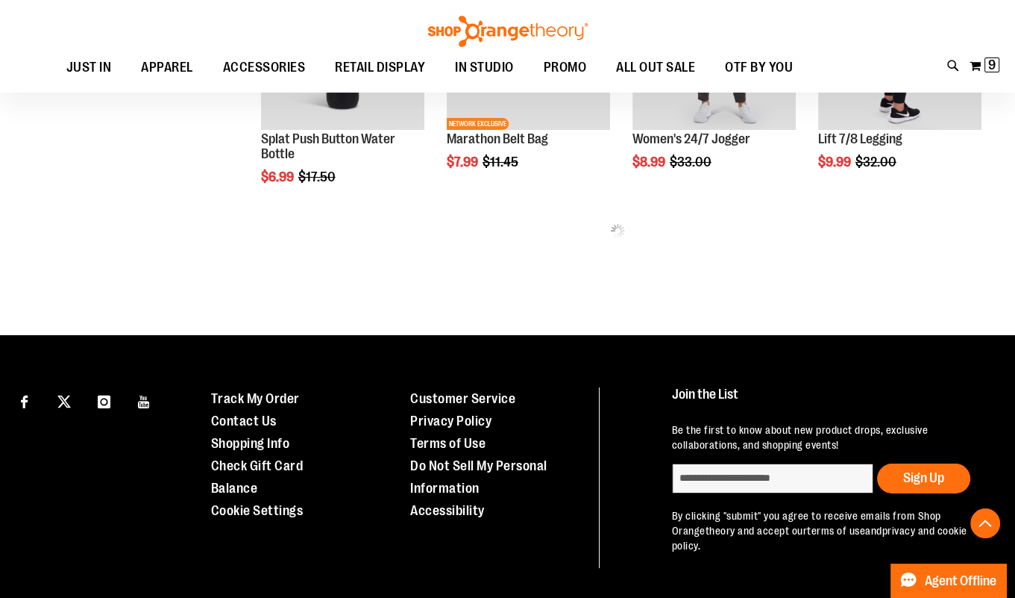
scroll to position [4810, 0]
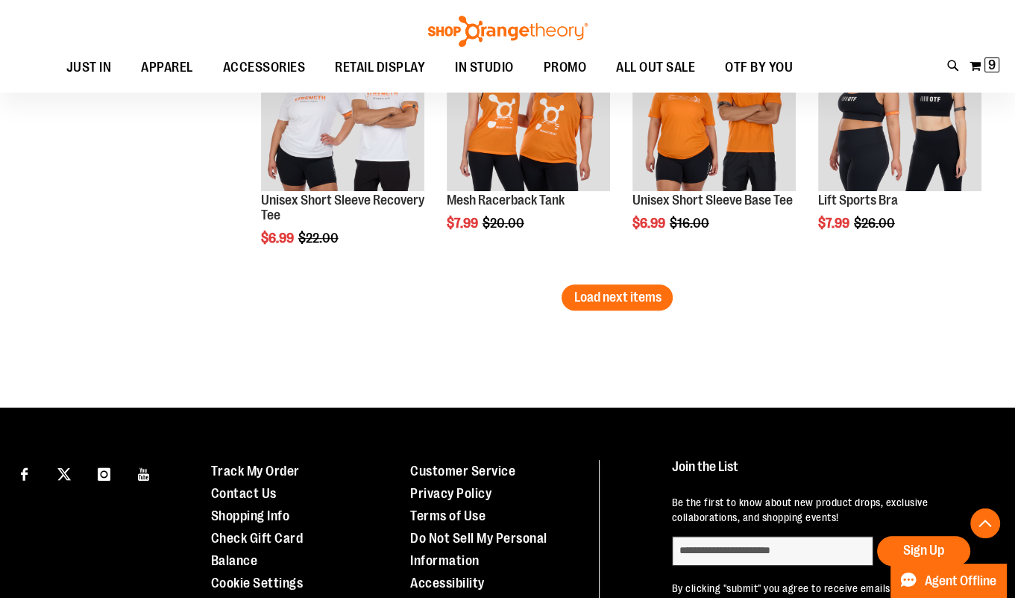
scroll to position [5662, 0]
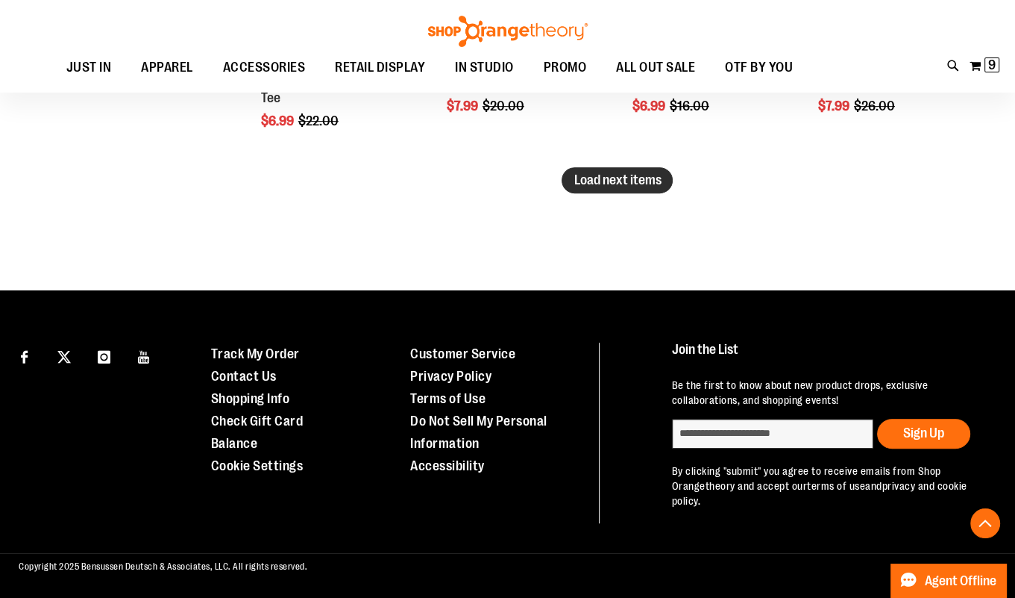
click at [574, 180] on span "Load next items" at bounding box center [617, 179] width 87 height 15
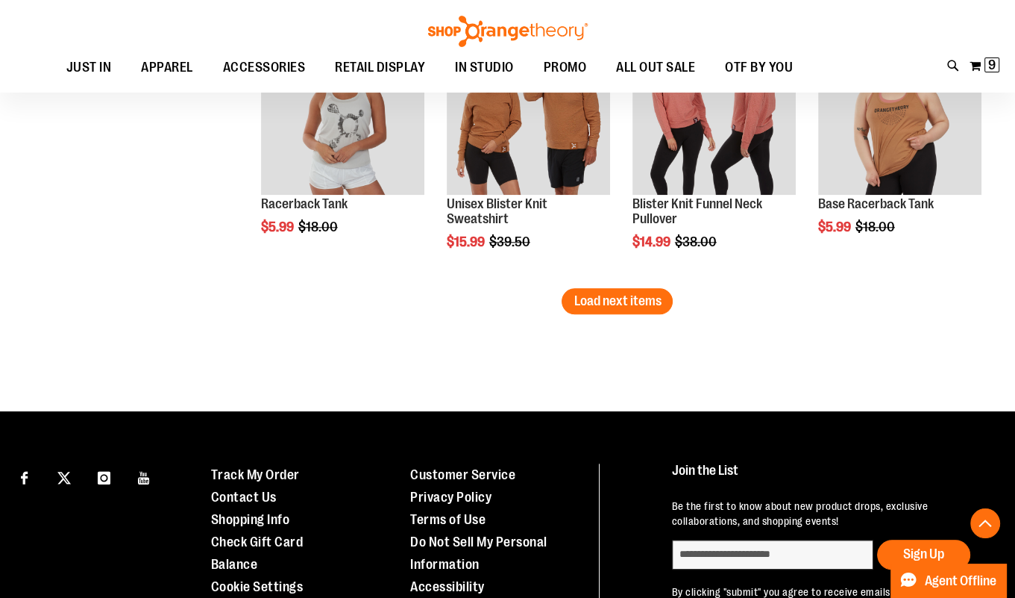
scroll to position [6453, 0]
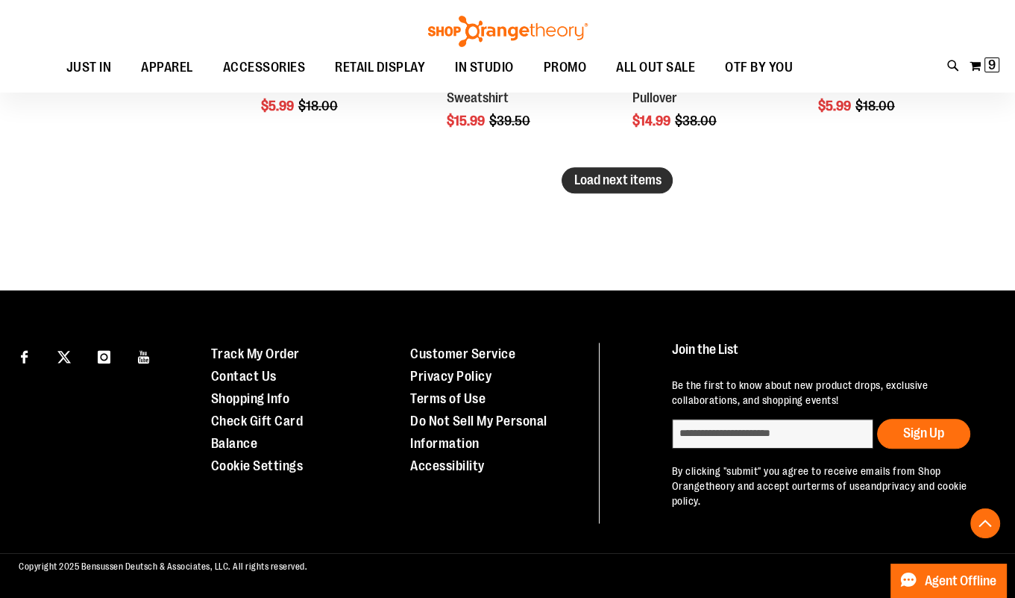
click at [607, 176] on span "Load next items" at bounding box center [617, 179] width 87 height 15
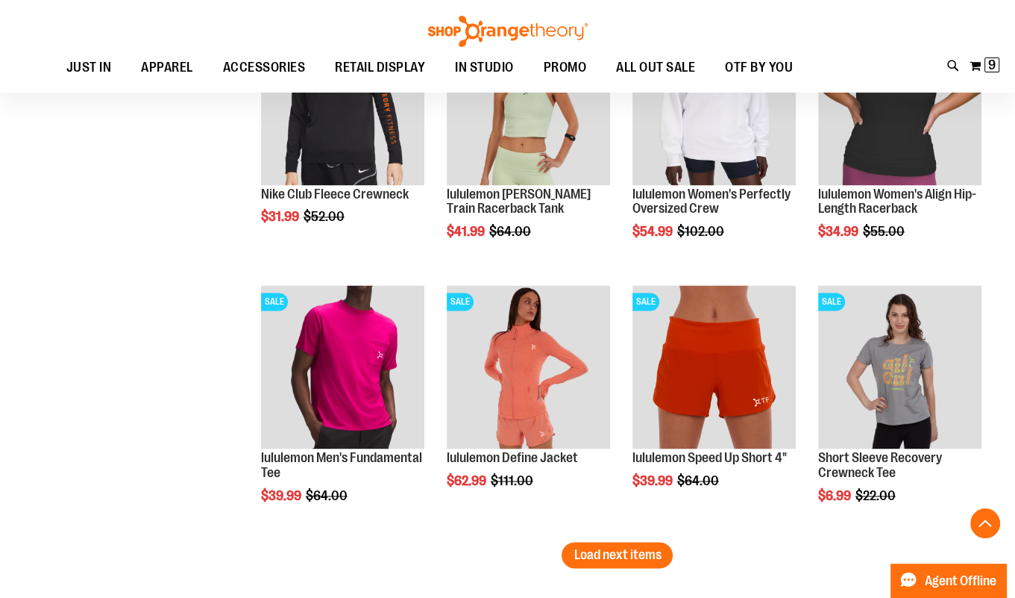
scroll to position [6871, 0]
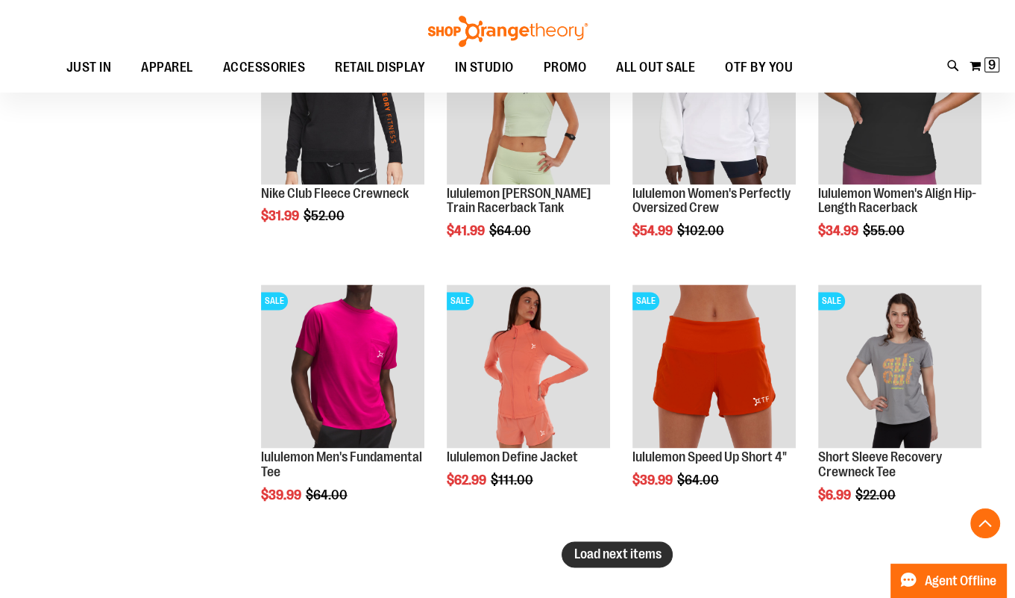
click at [639, 557] on span "Load next items" at bounding box center [617, 553] width 87 height 15
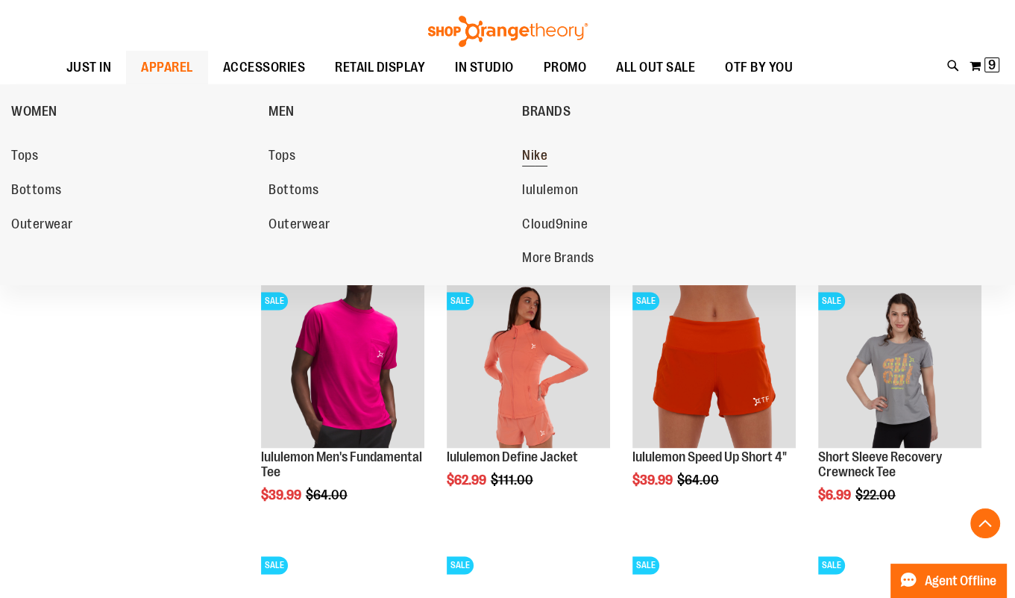
click at [542, 148] on span "Nike" at bounding box center [534, 157] width 25 height 19
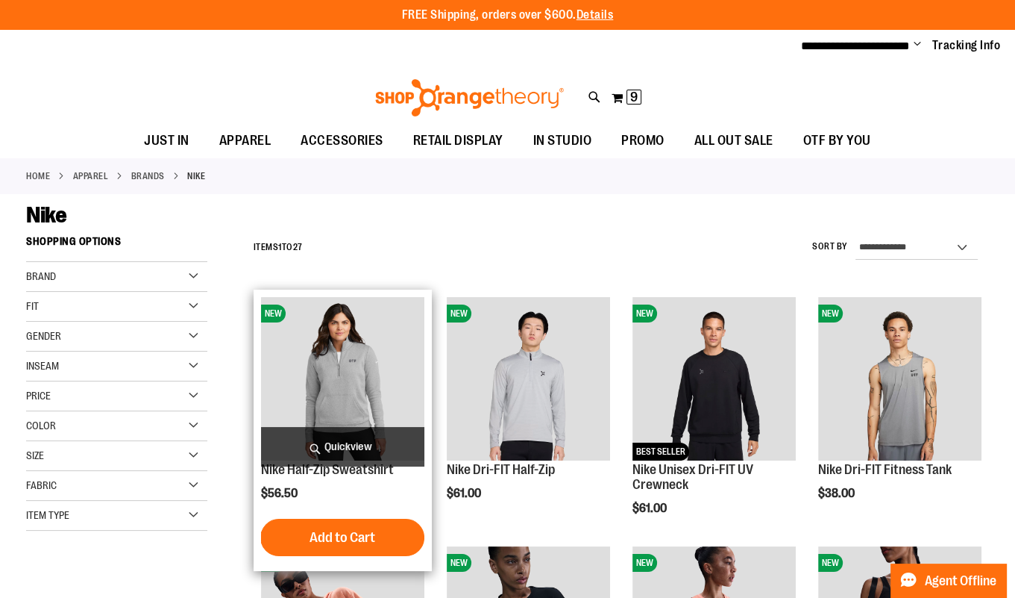
type input "**********"
click at [341, 437] on span "Quickview" at bounding box center [342, 447] width 163 height 40
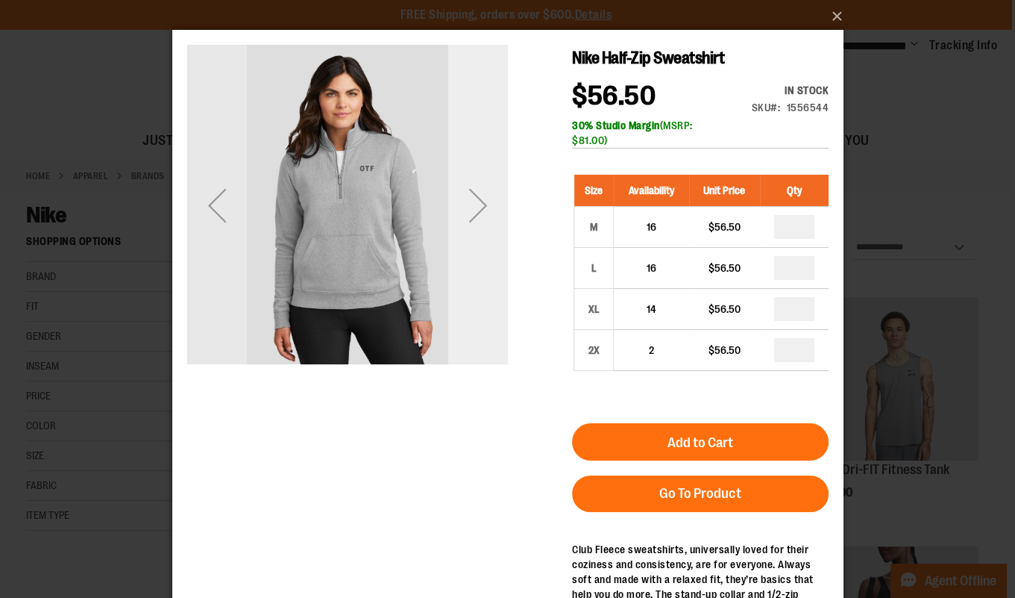
click at [472, 200] on div "Next" at bounding box center [478, 205] width 60 height 60
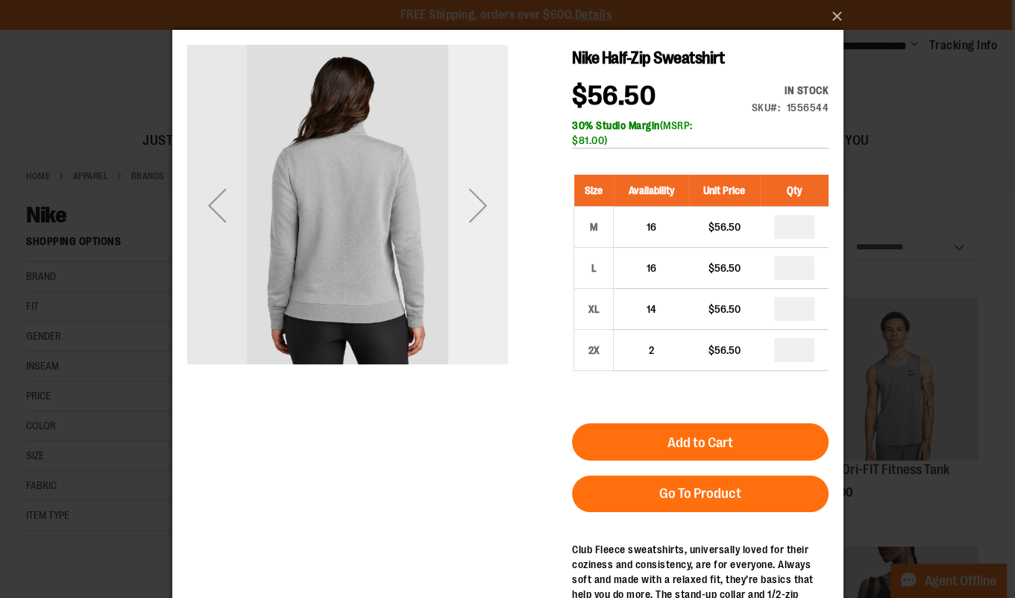
click at [472, 200] on div "Next" at bounding box center [478, 205] width 60 height 60
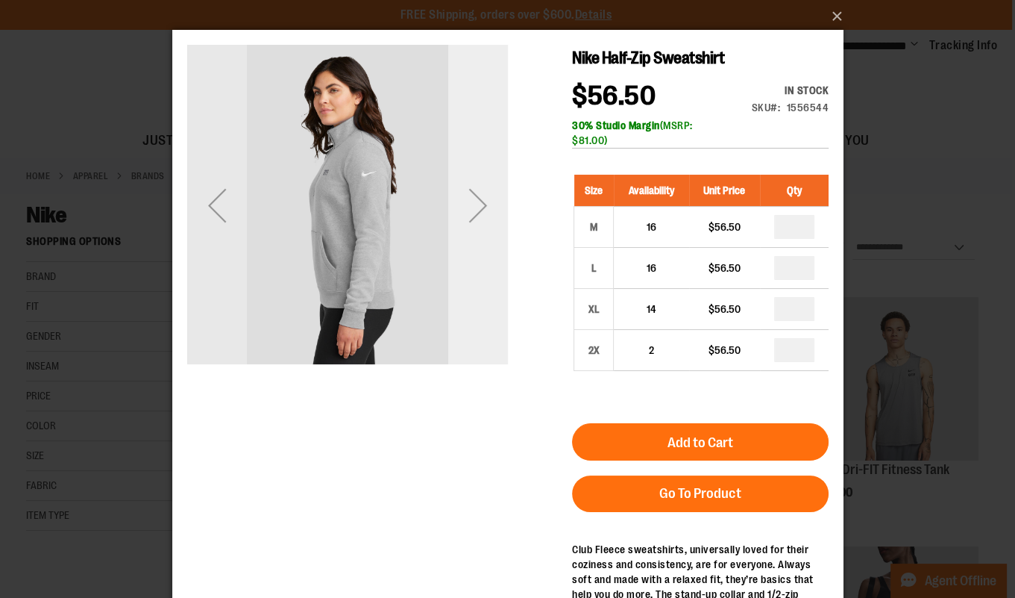
click at [472, 200] on div "Next" at bounding box center [478, 205] width 60 height 60
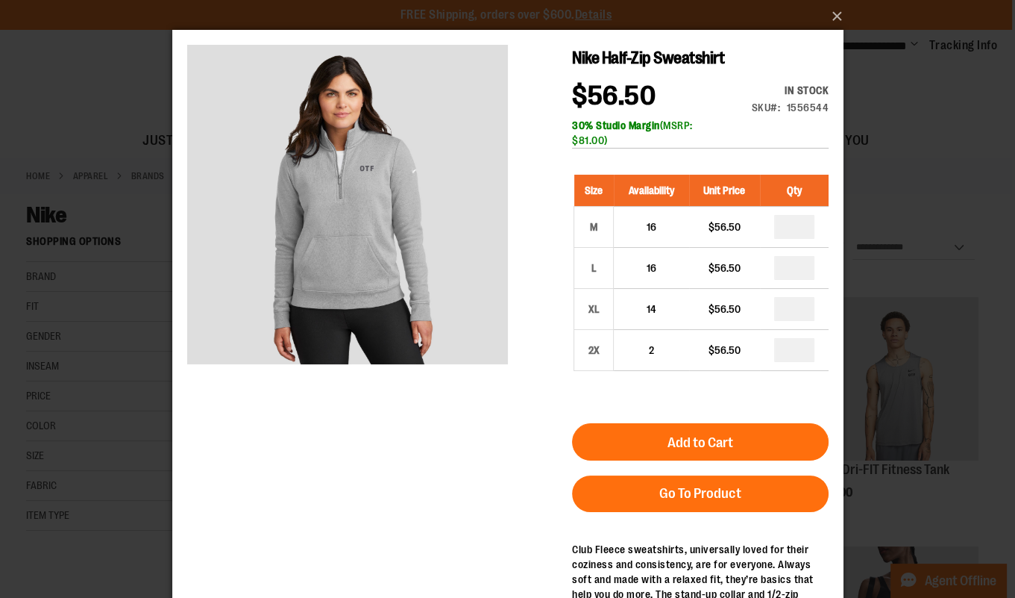
click at [172, 351] on iframe at bounding box center [507, 367] width 671 height 674
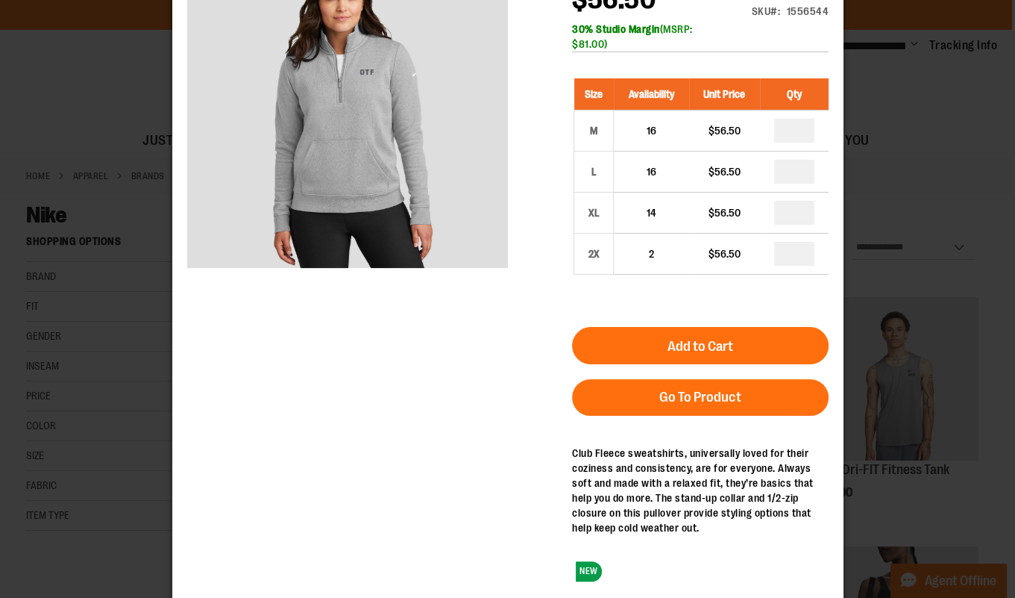
scroll to position [106, 0]
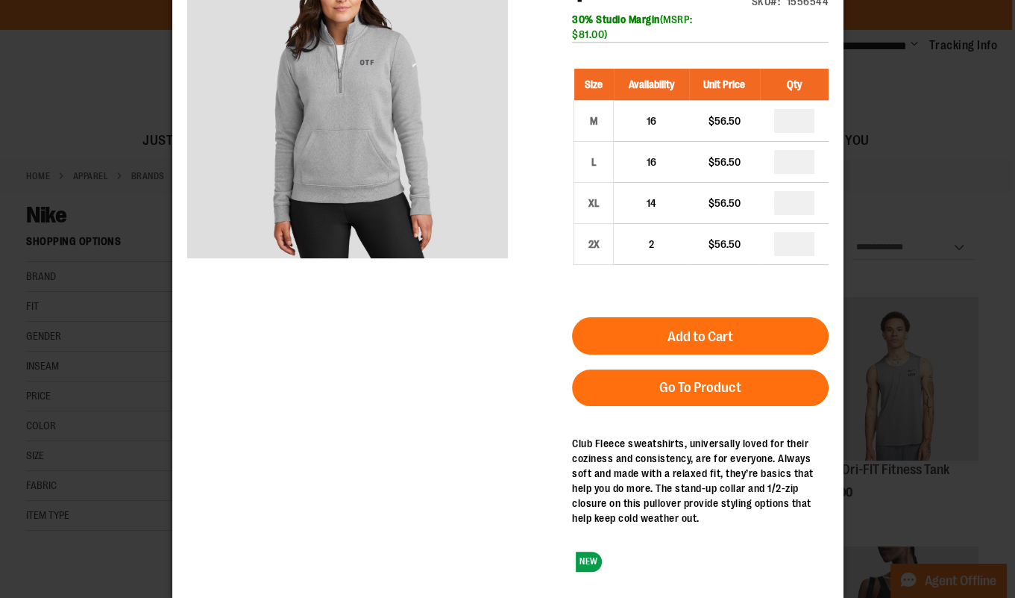
click at [75, 421] on div "×" at bounding box center [507, 193] width 1015 height 598
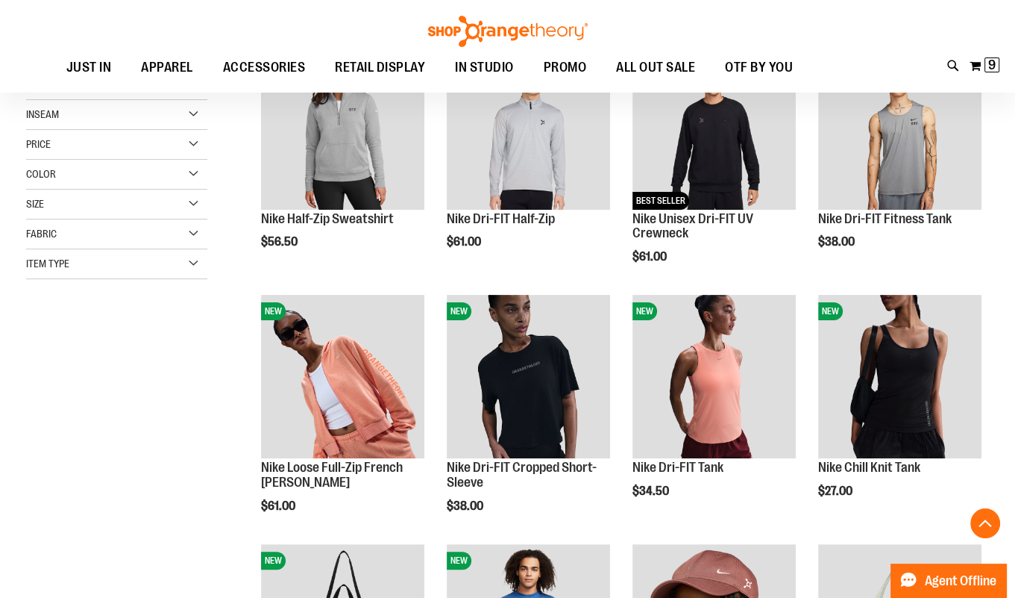
scroll to position [251, 0]
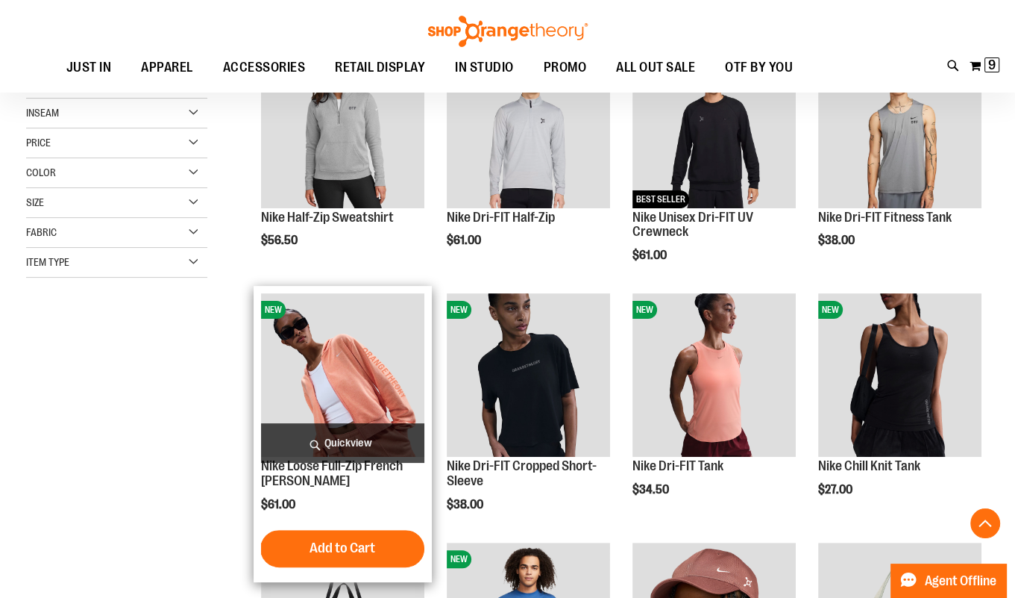
click at [356, 431] on span "Quickview" at bounding box center [342, 443] width 163 height 40
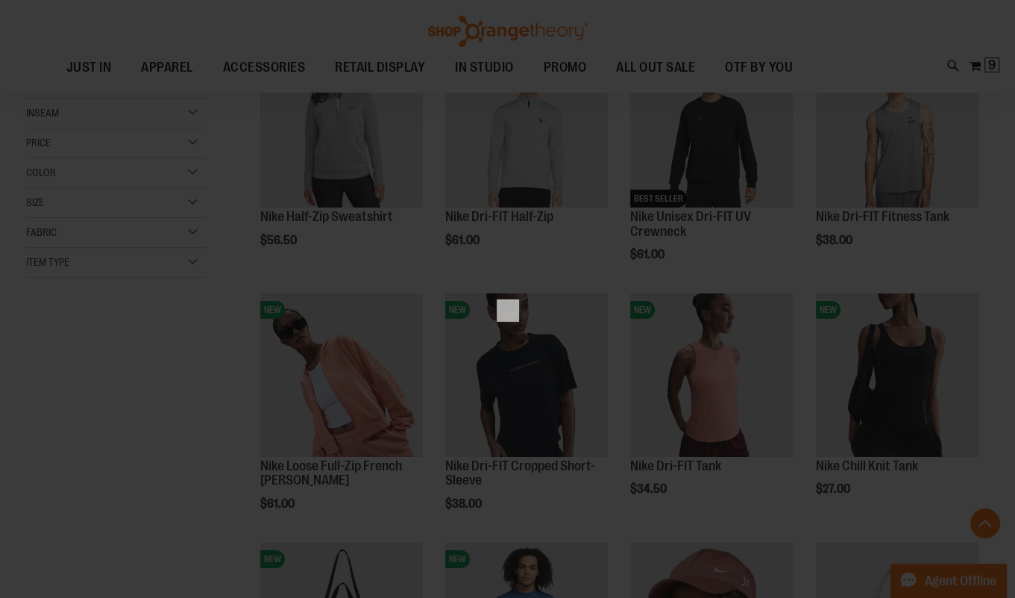
scroll to position [0, 0]
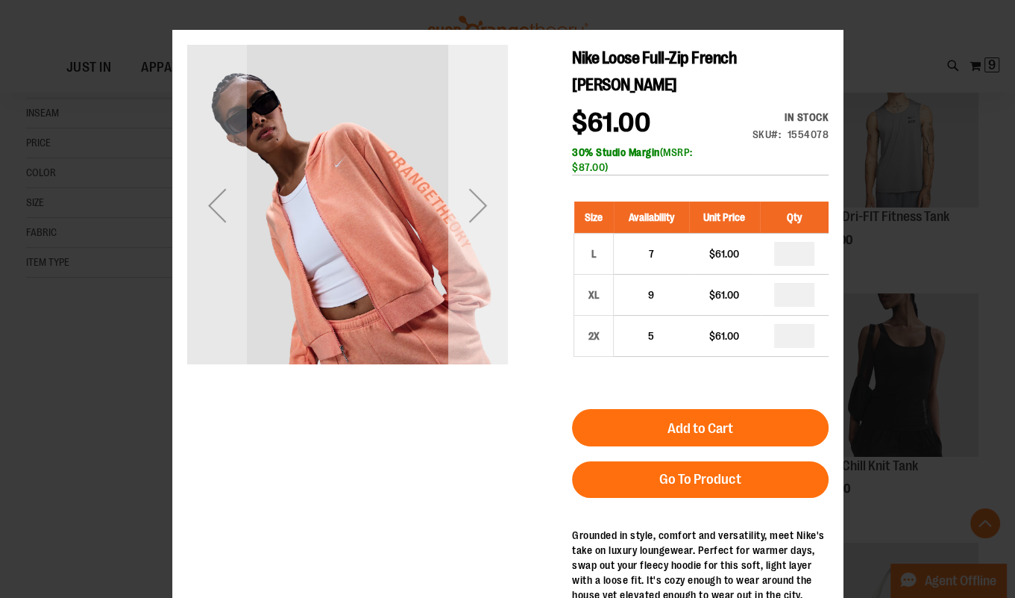
click at [482, 256] on div "Next" at bounding box center [478, 205] width 60 height 321
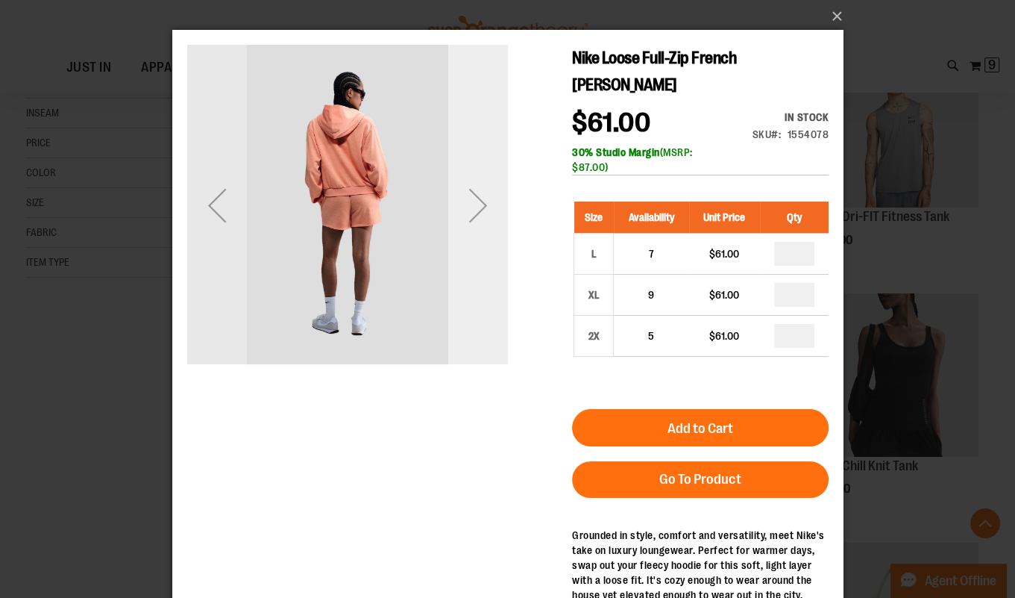
click at [482, 256] on div "Next" at bounding box center [478, 205] width 60 height 321
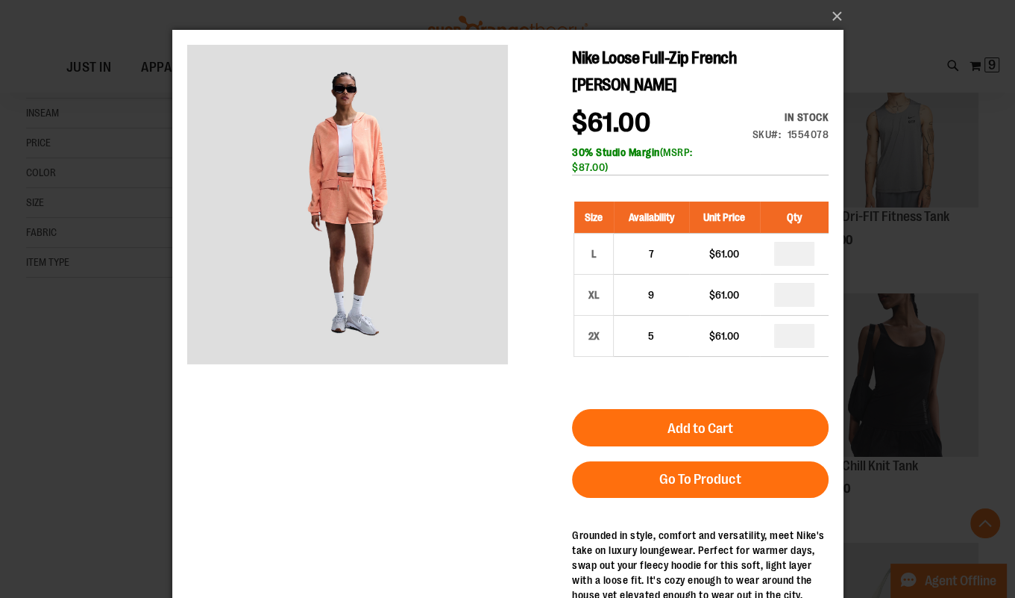
click at [123, 310] on div "×" at bounding box center [507, 299] width 1015 height 598
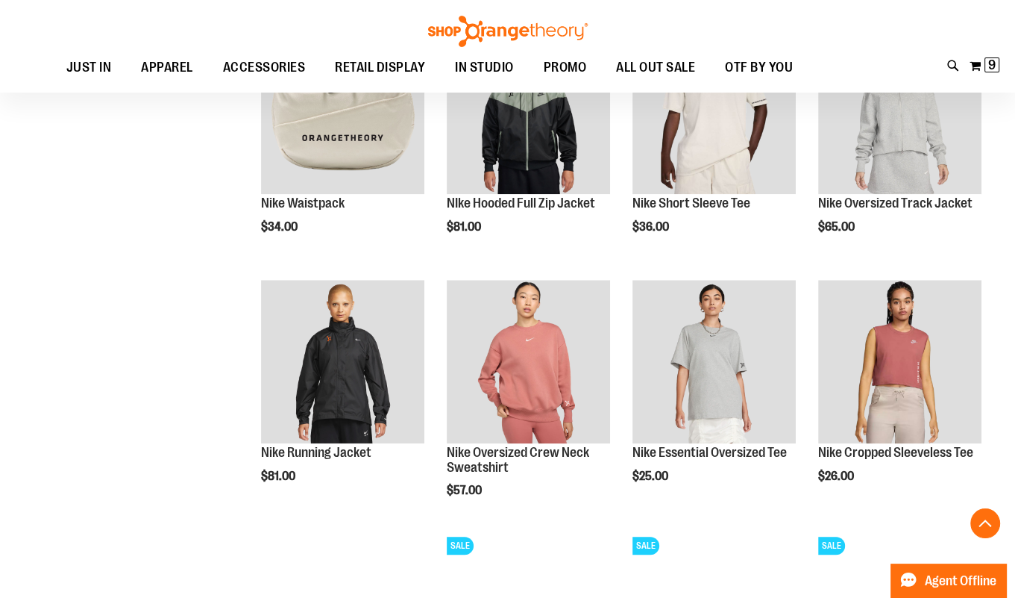
scroll to position [972, 0]
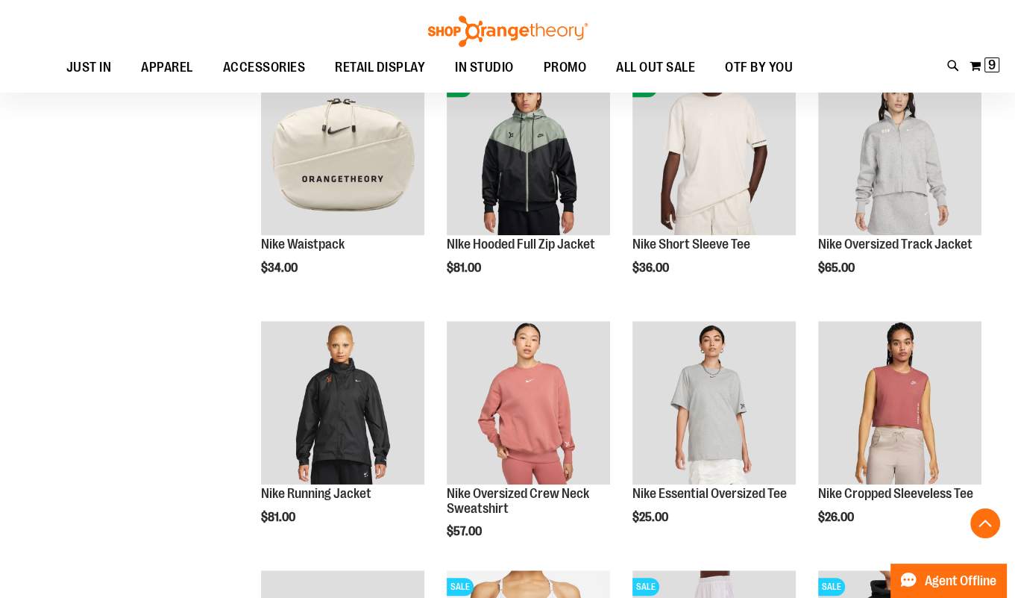
scroll to position [891, 0]
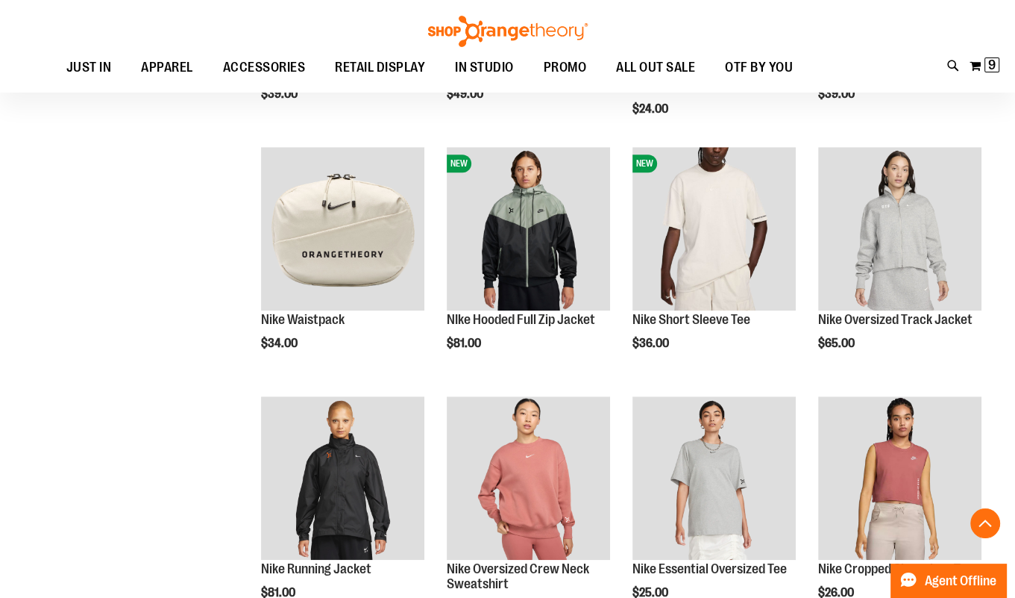
scroll to position [912, 0]
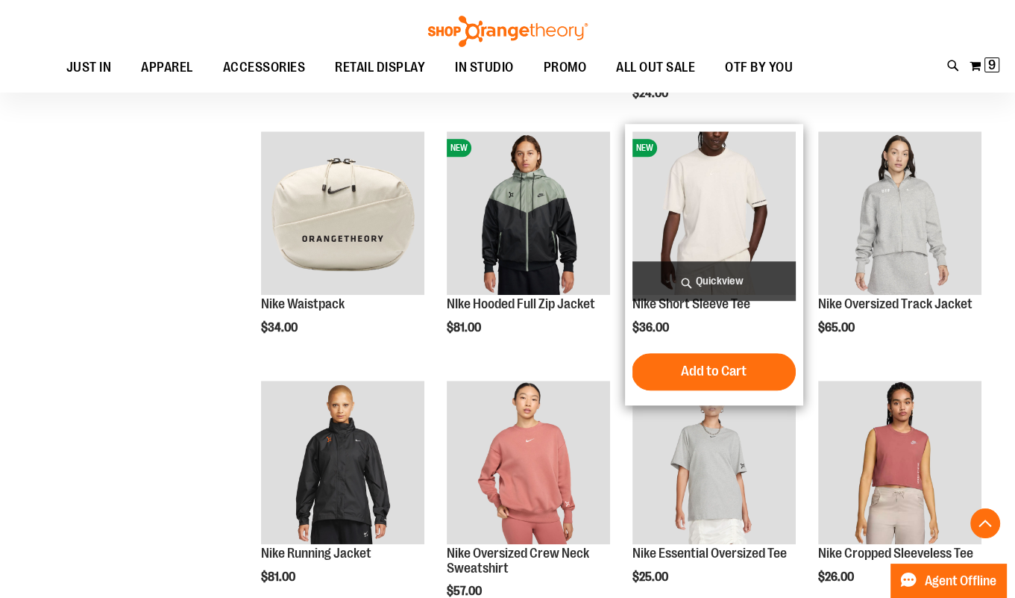
click at [740, 277] on span "Quickview" at bounding box center [714, 281] width 163 height 40
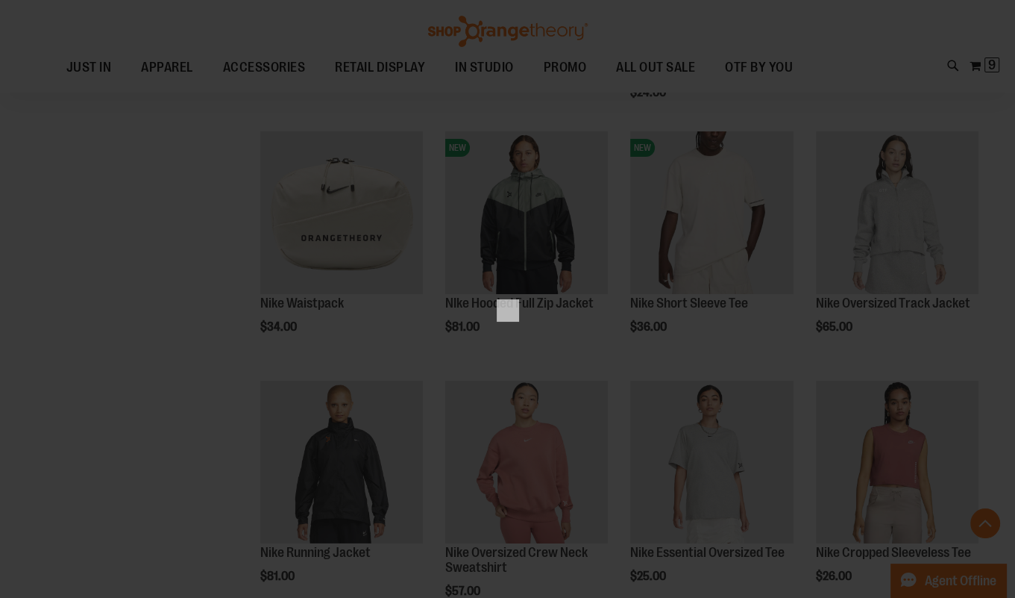
scroll to position [0, 0]
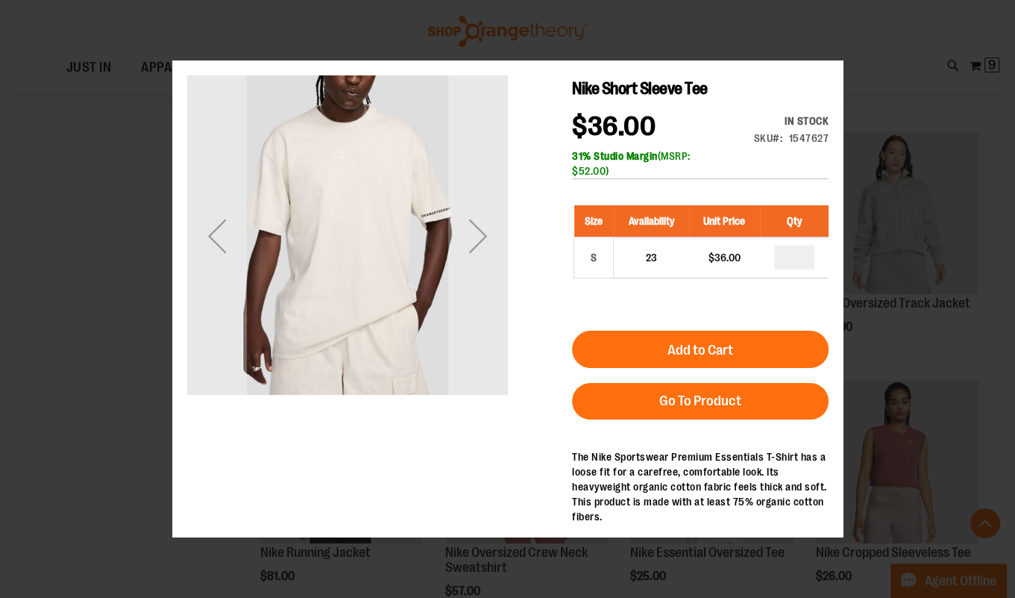
click at [120, 250] on div "×" at bounding box center [507, 299] width 1015 height 598
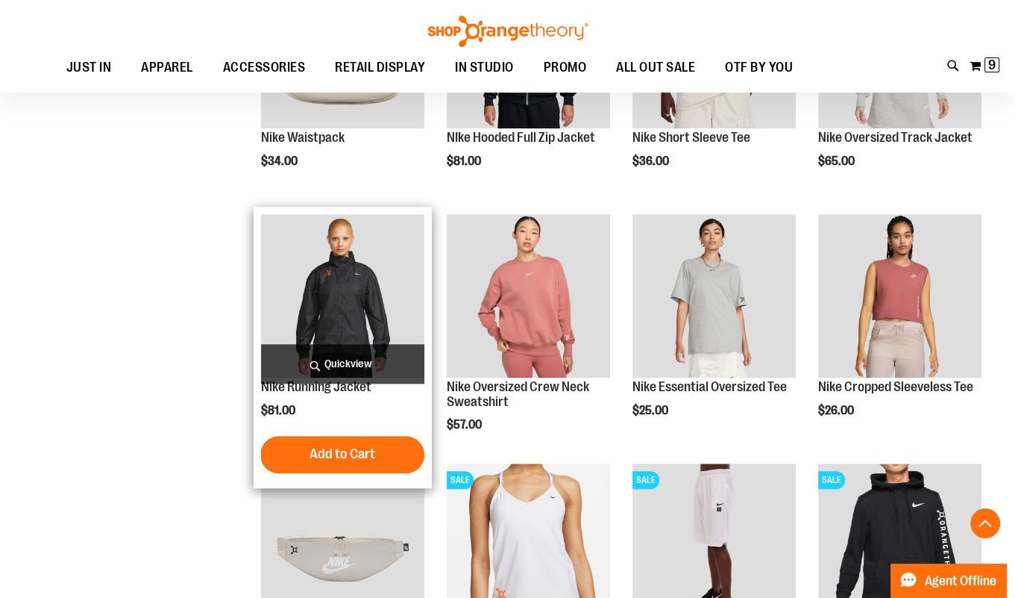
scroll to position [1127, 0]
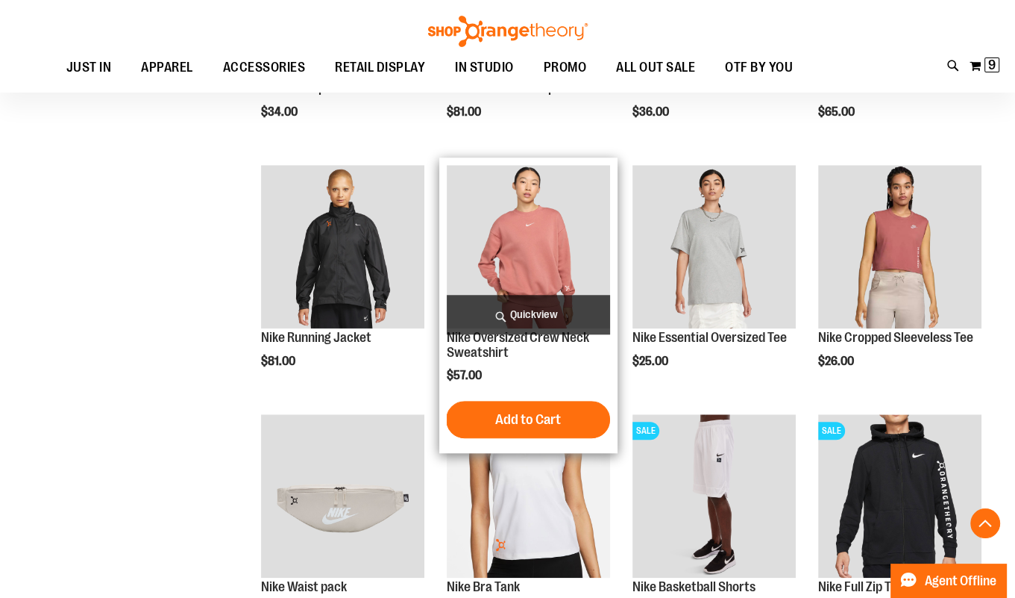
click at [470, 324] on span "Quickview" at bounding box center [528, 315] width 163 height 40
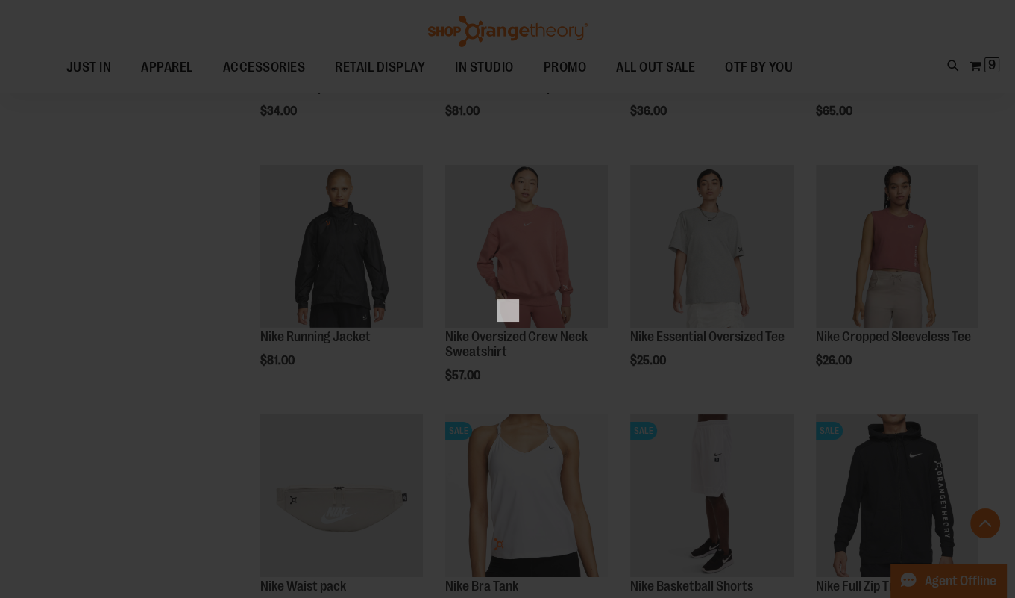
scroll to position [0, 0]
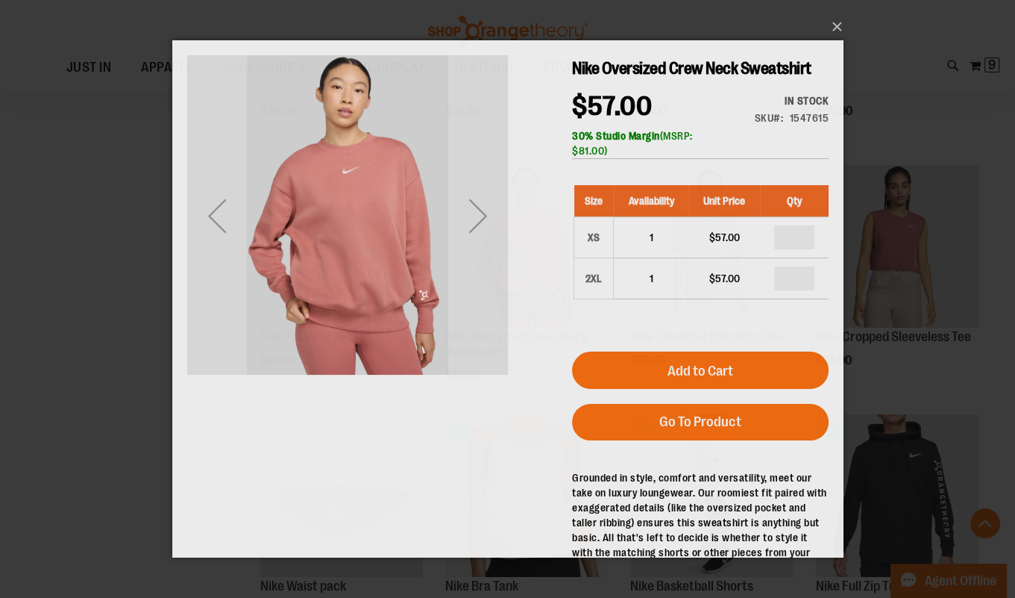
click at [112, 292] on div "×" at bounding box center [507, 299] width 1015 height 598
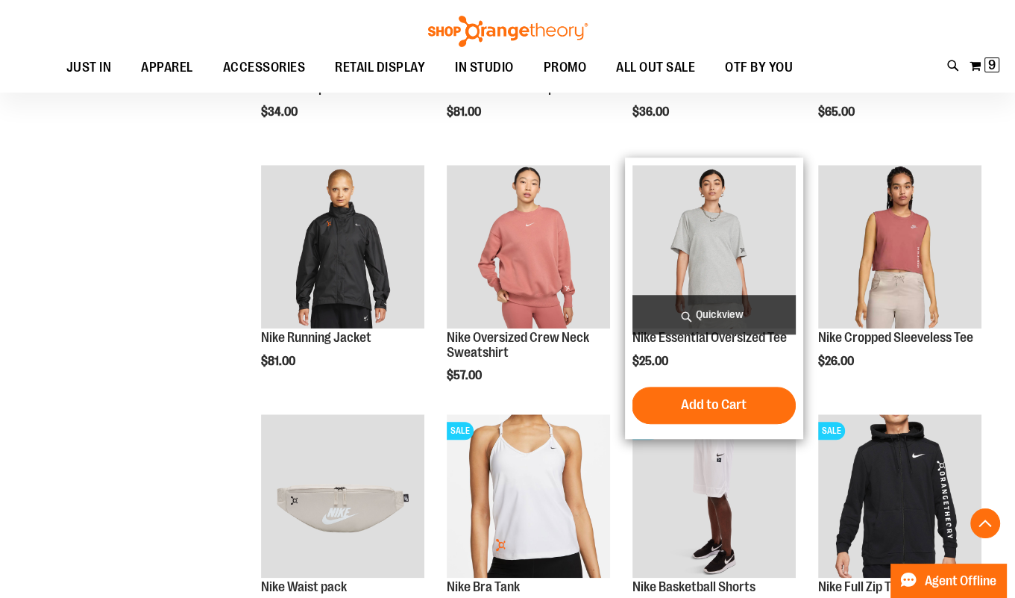
click at [696, 304] on span "Quickview" at bounding box center [714, 315] width 163 height 40
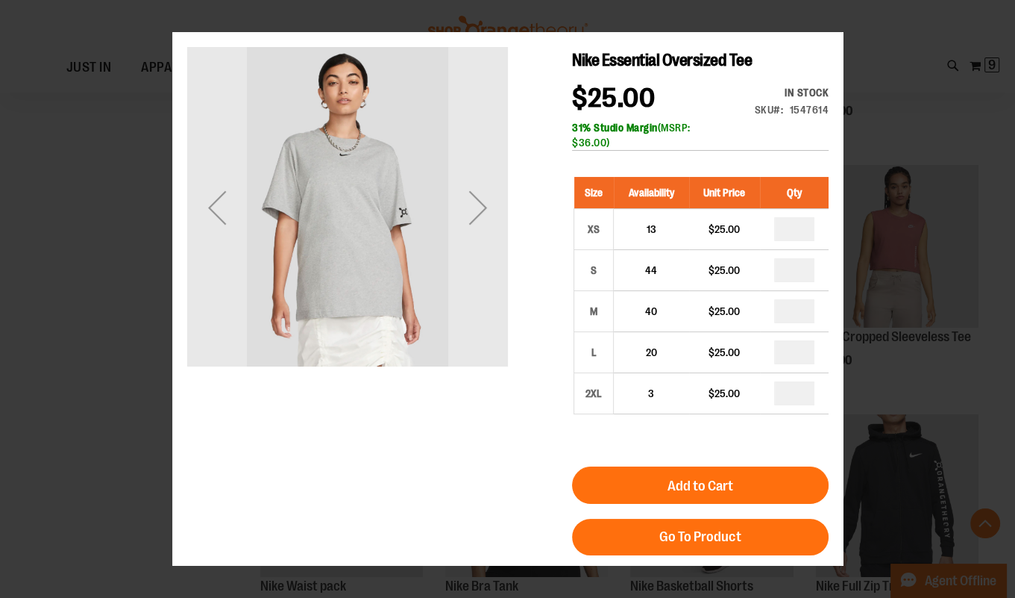
click at [72, 319] on div "×" at bounding box center [507, 299] width 1015 height 598
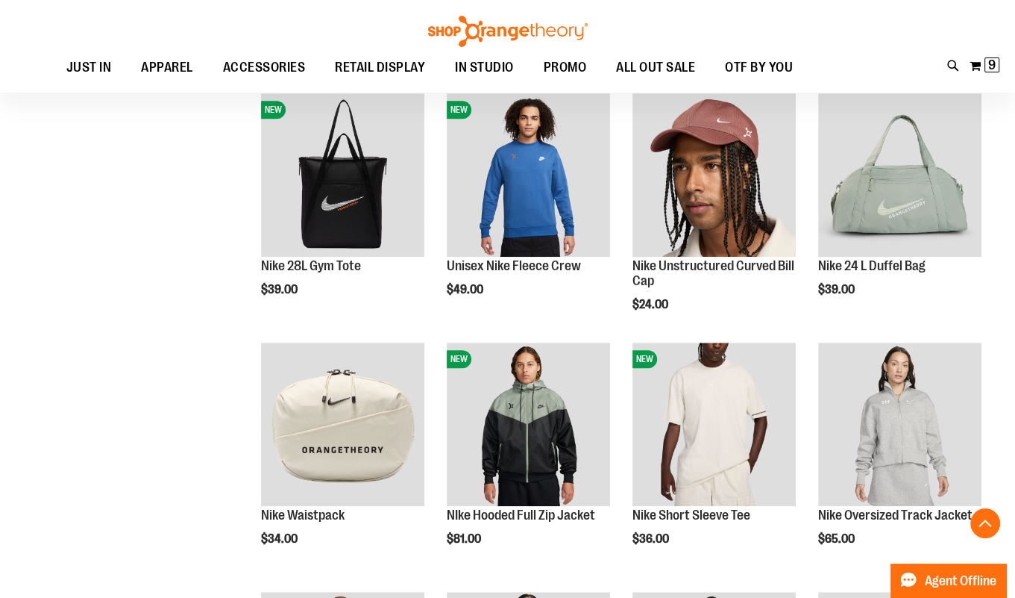
scroll to position [698, 0]
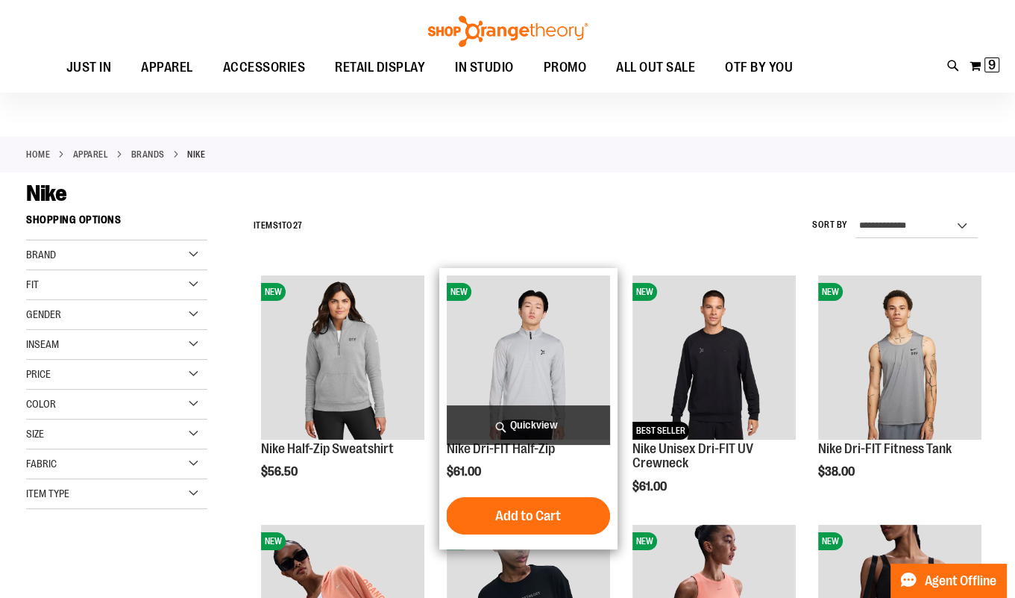
scroll to position [23, 0]
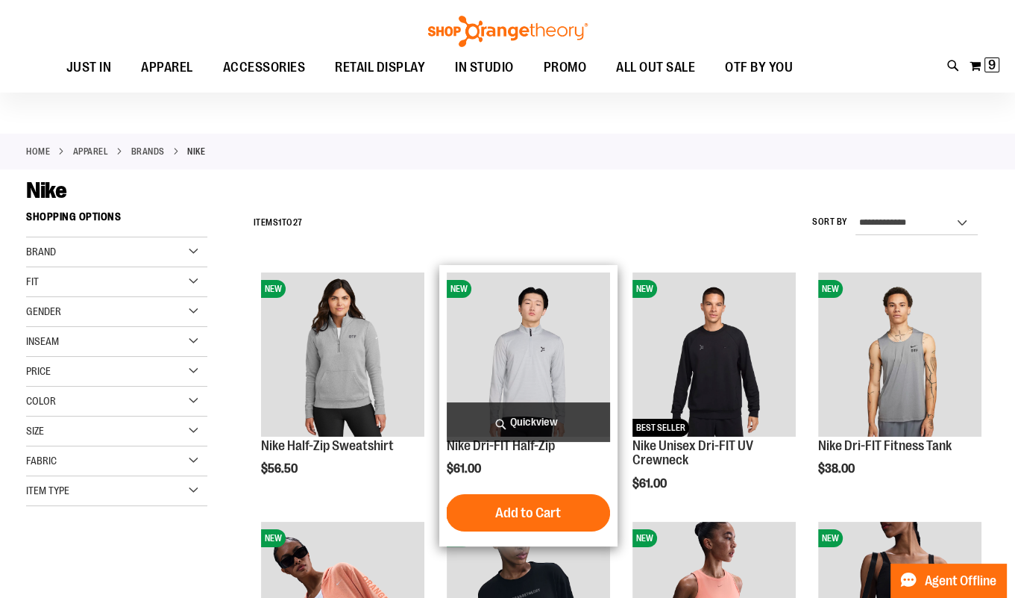
click at [530, 428] on span "Quickview" at bounding box center [528, 422] width 163 height 40
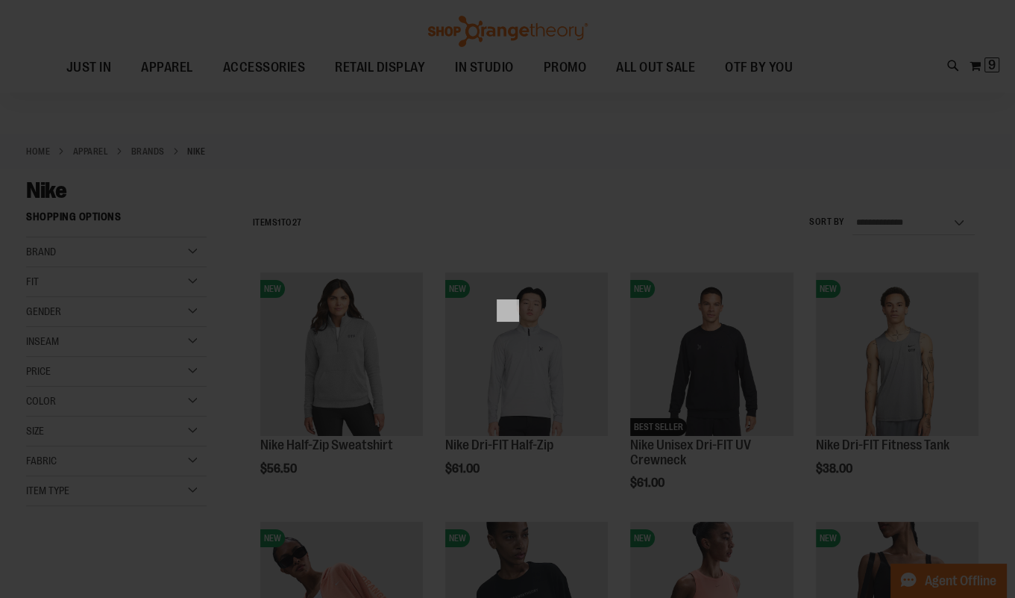
scroll to position [0, 0]
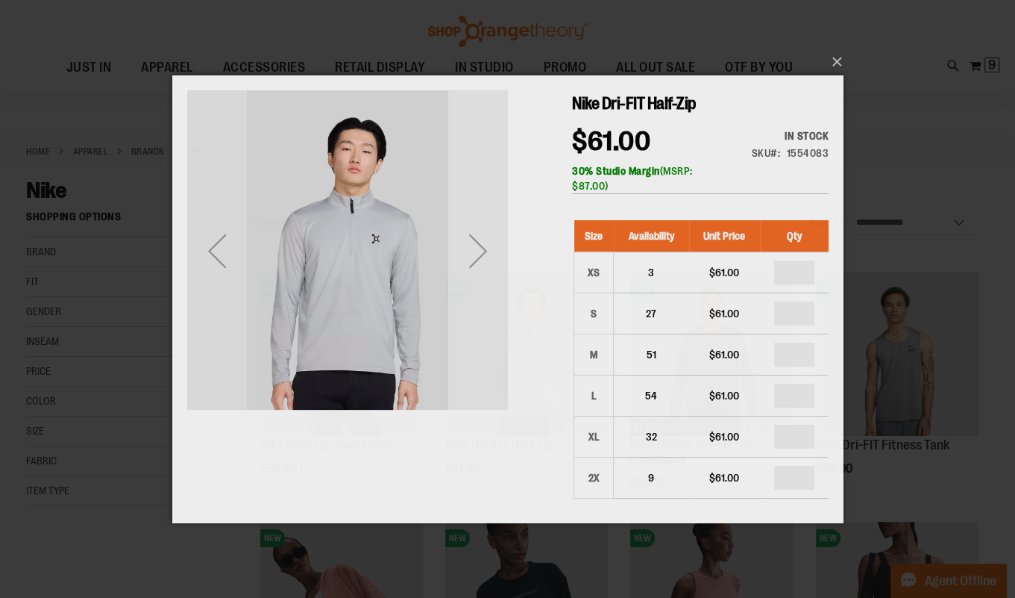
click at [476, 310] on div "Next" at bounding box center [478, 250] width 60 height 321
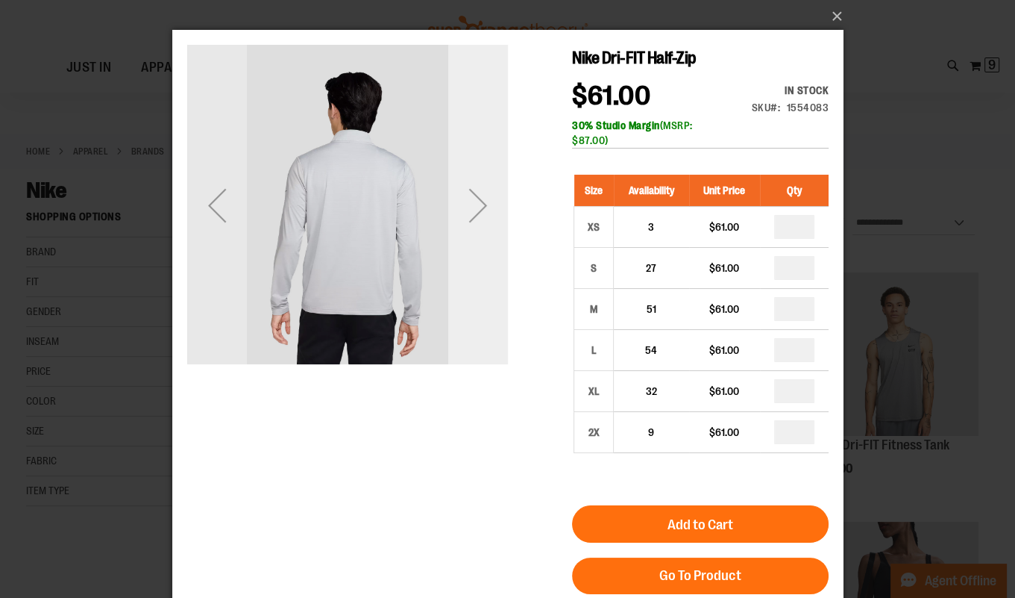
click at [477, 310] on div "Next" at bounding box center [478, 205] width 60 height 321
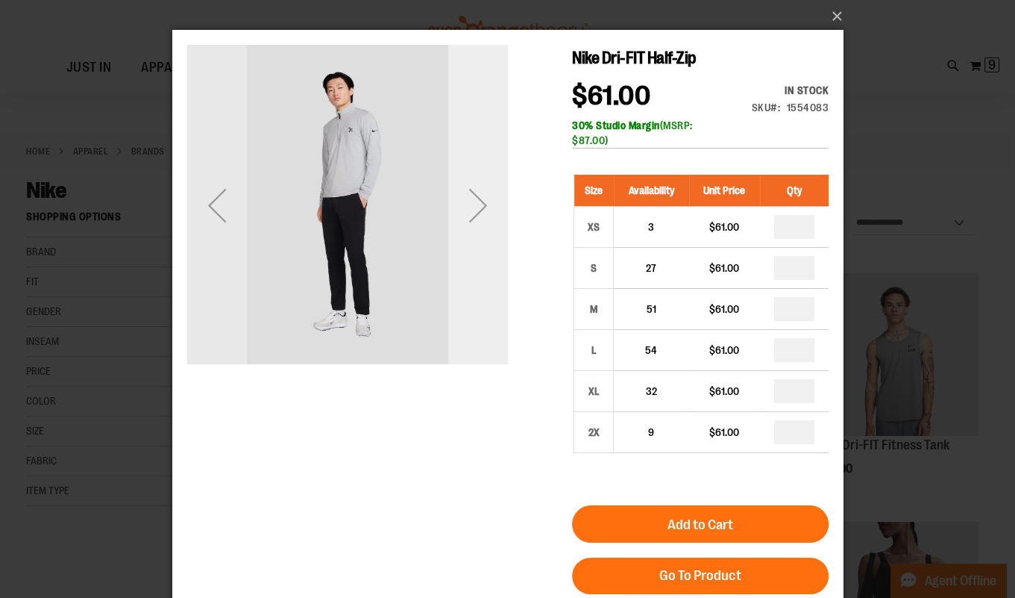
click at [477, 310] on div "Next" at bounding box center [478, 205] width 60 height 321
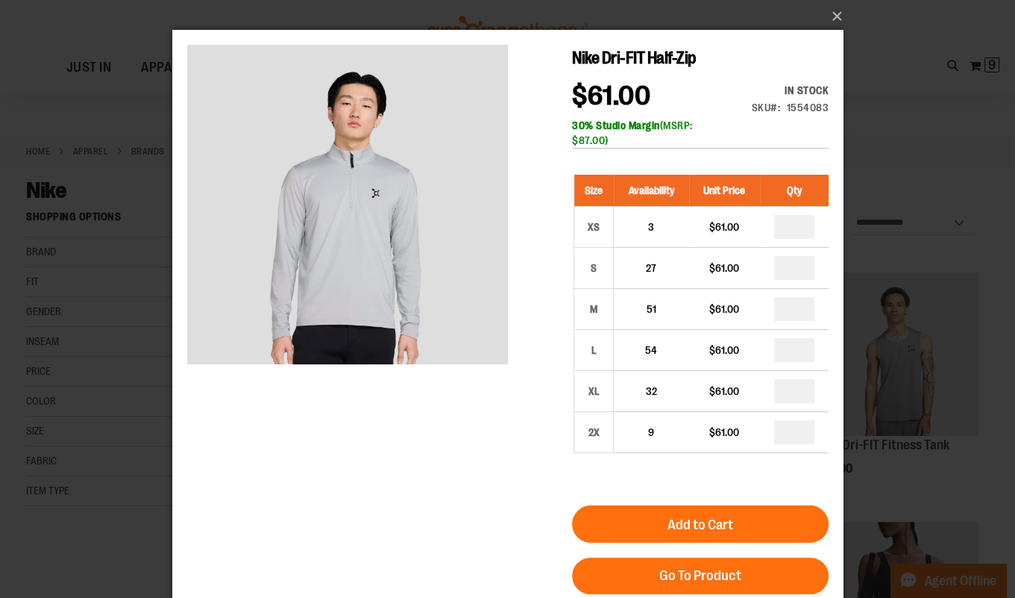
click at [131, 348] on div "×" at bounding box center [507, 299] width 1015 height 598
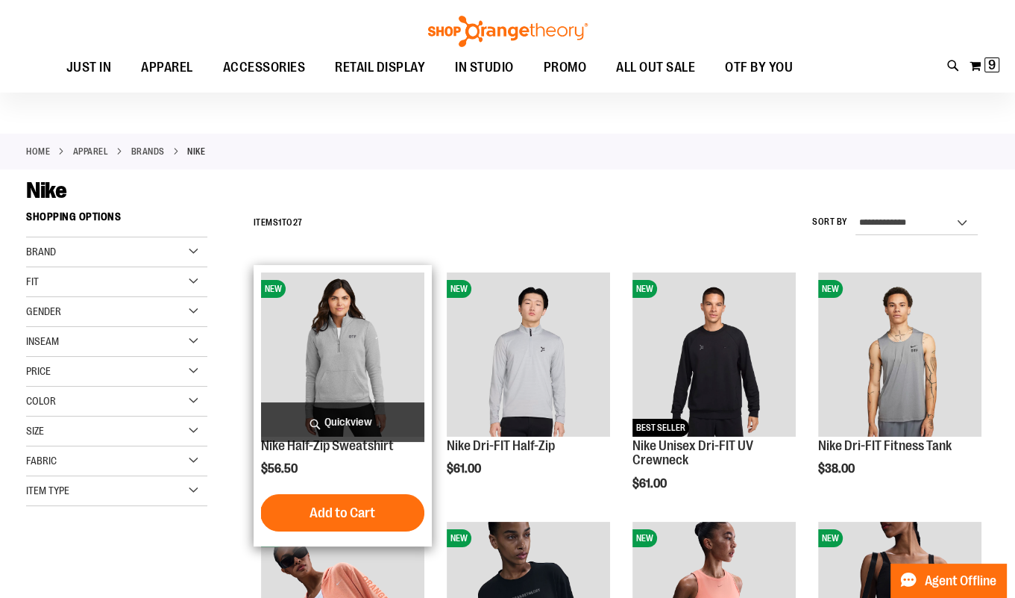
click at [369, 421] on span "Quickview" at bounding box center [342, 422] width 163 height 40
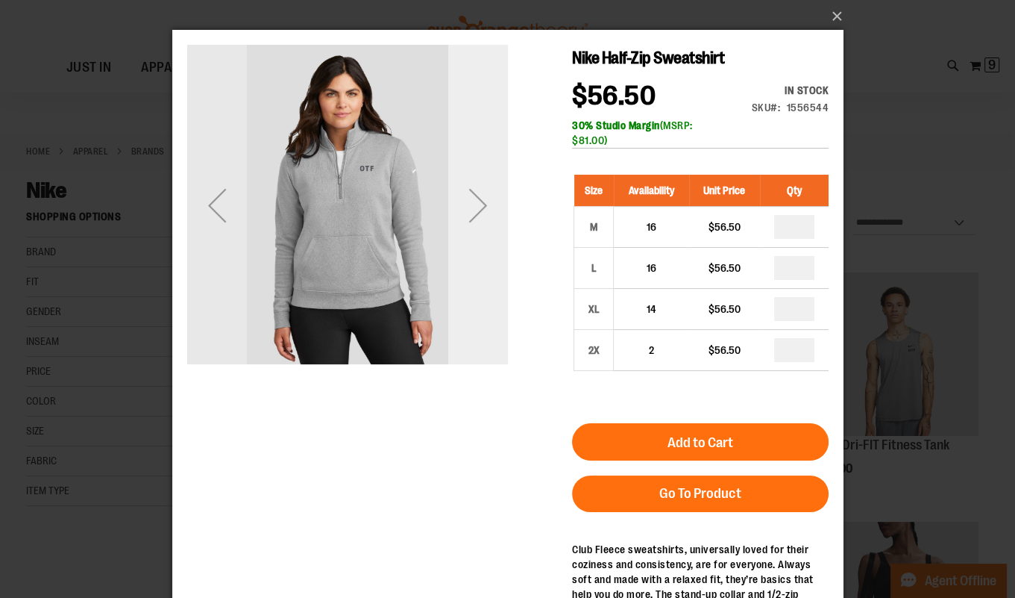
click at [466, 242] on div "Next" at bounding box center [478, 205] width 60 height 321
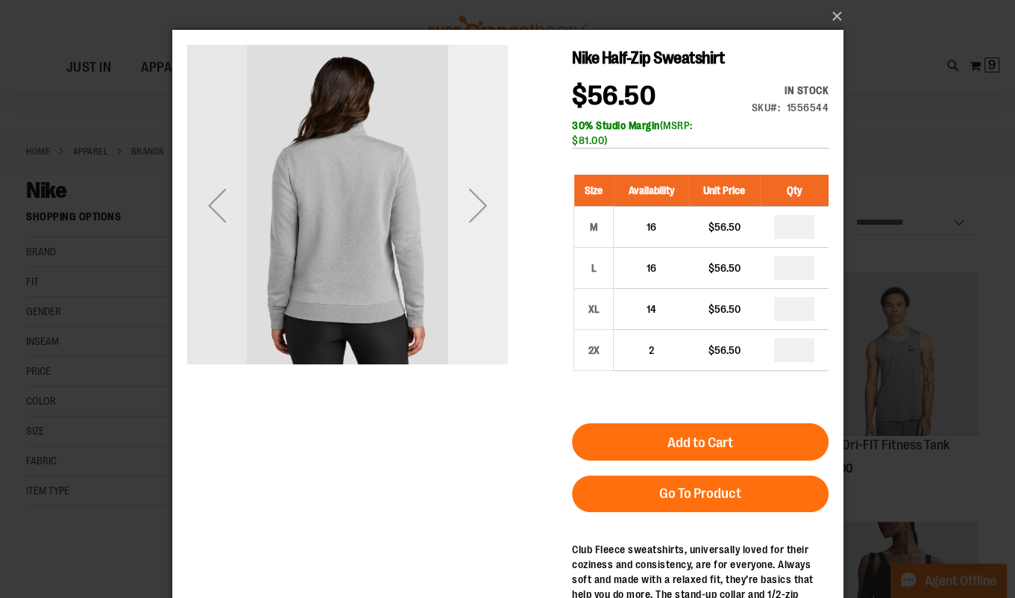
click at [466, 242] on div "Next" at bounding box center [478, 205] width 60 height 321
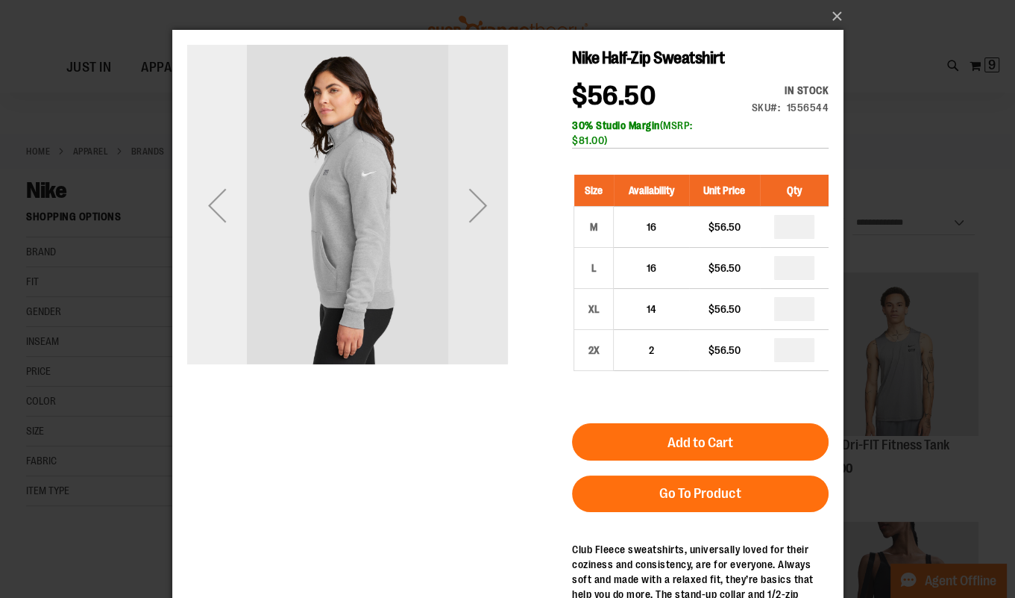
click at [244, 211] on div "Previous" at bounding box center [217, 205] width 60 height 60
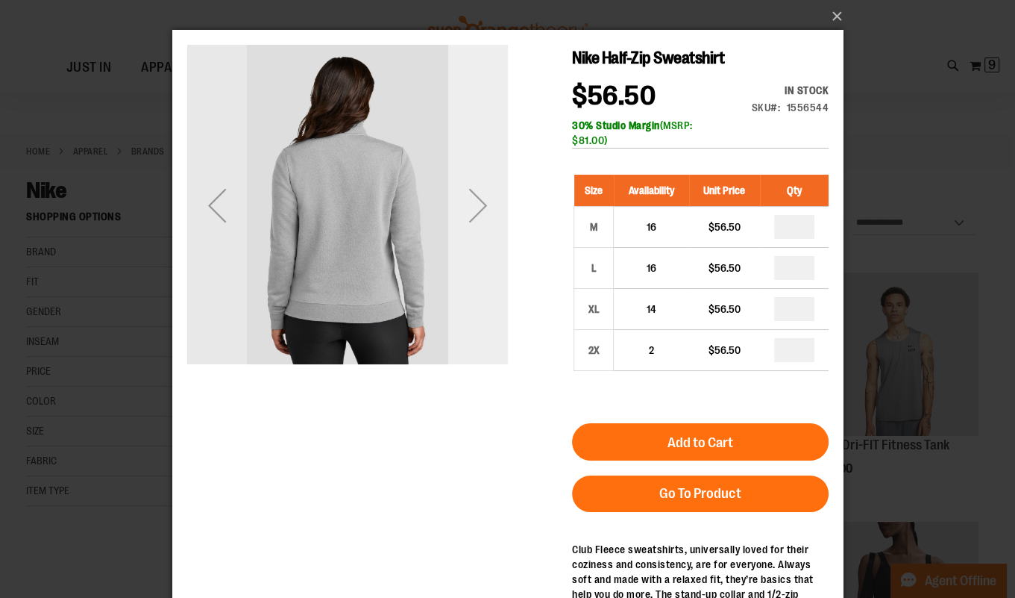
click at [468, 218] on div "Next" at bounding box center [478, 205] width 60 height 60
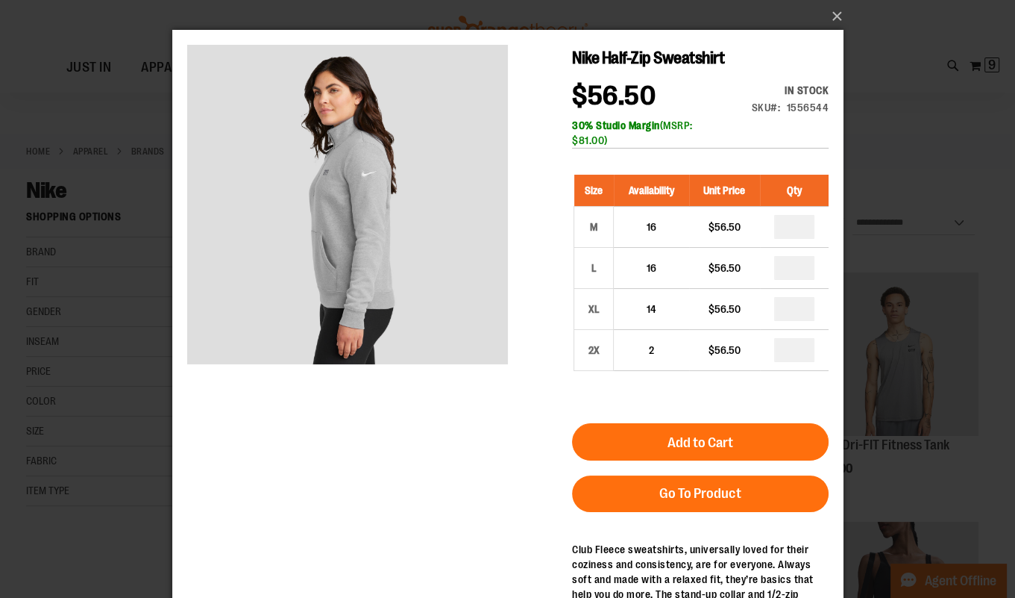
click at [135, 290] on div "×" at bounding box center [507, 299] width 1015 height 598
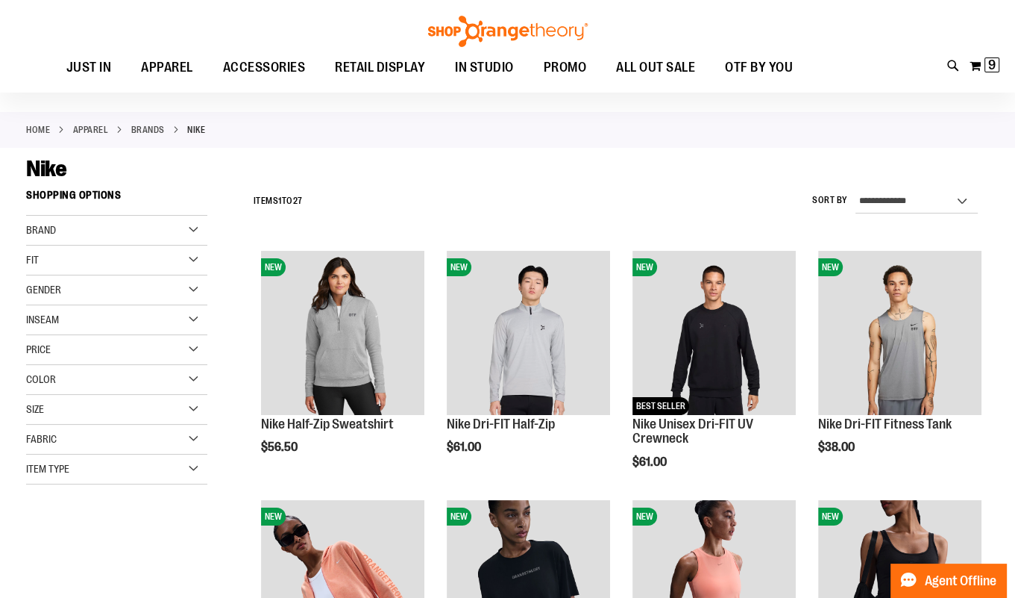
scroll to position [21, 0]
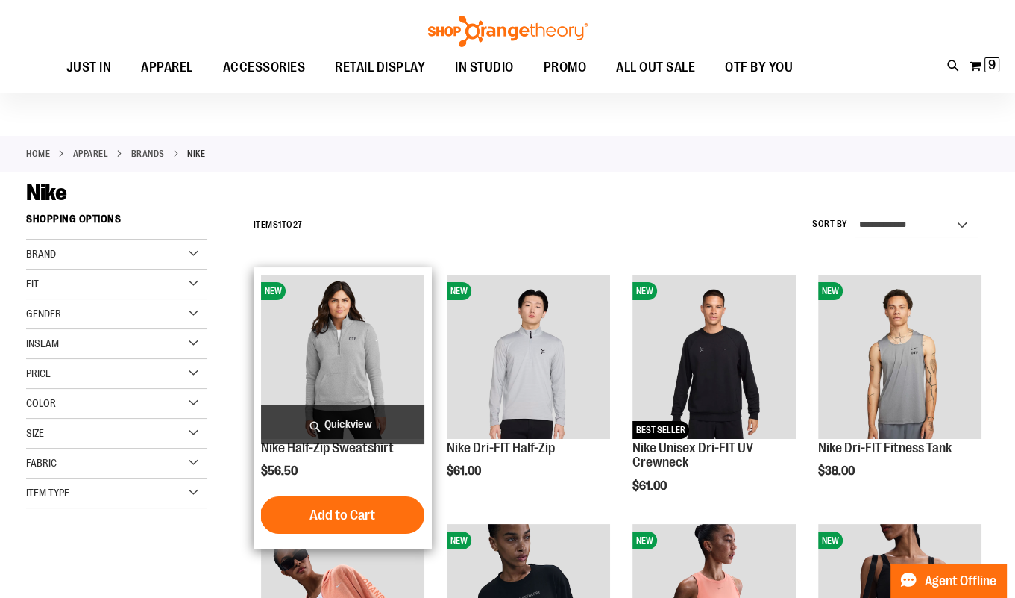
click at [338, 424] on span "Quickview" at bounding box center [342, 424] width 163 height 40
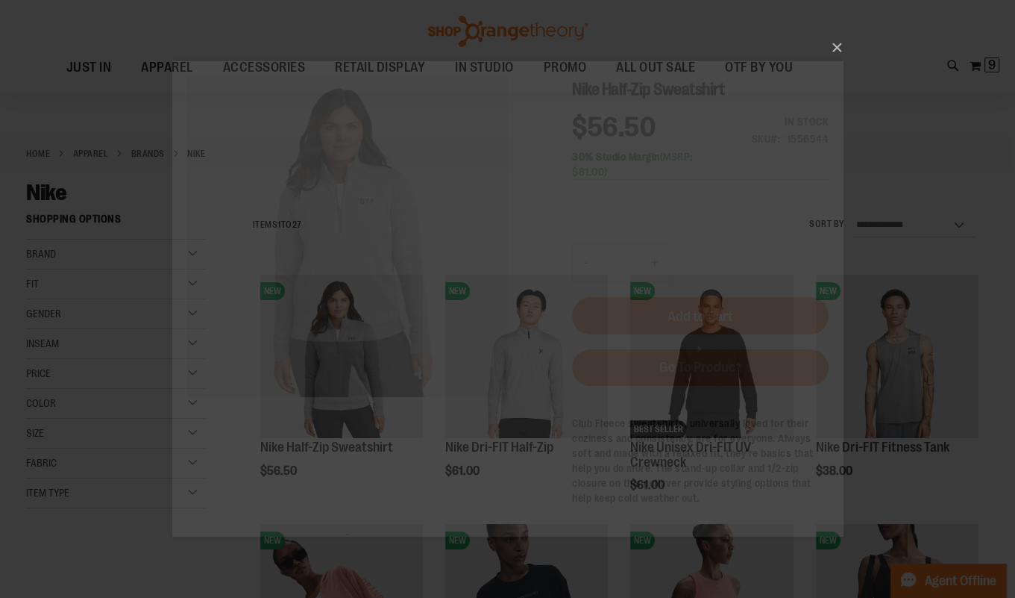
scroll to position [0, 0]
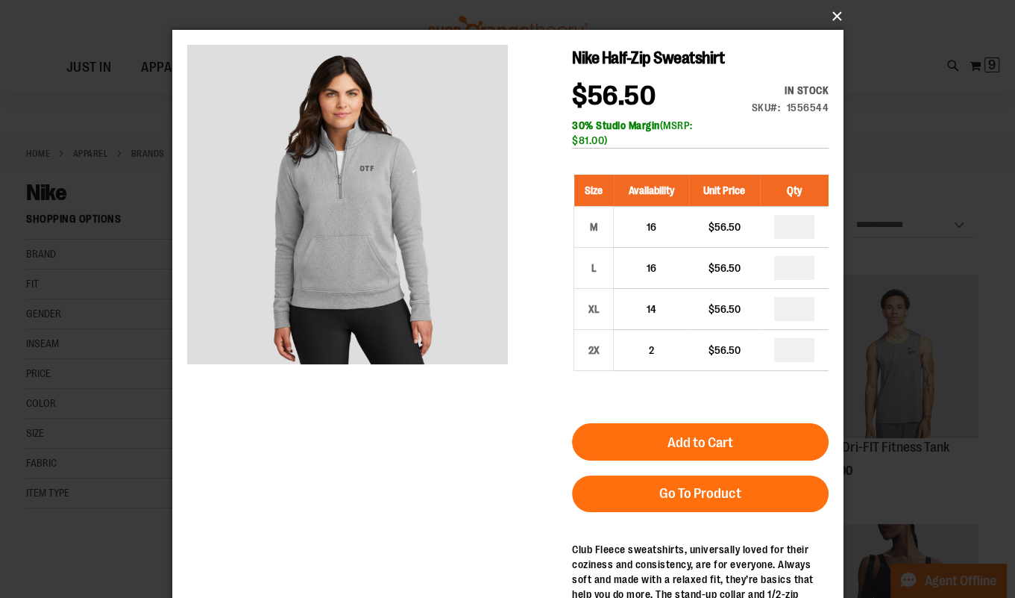
drag, startPoint x: 836, startPoint y: 22, endPoint x: 820, endPoint y: 44, distance: 26.7
click at [836, 22] on button "×" at bounding box center [512, 16] width 671 height 33
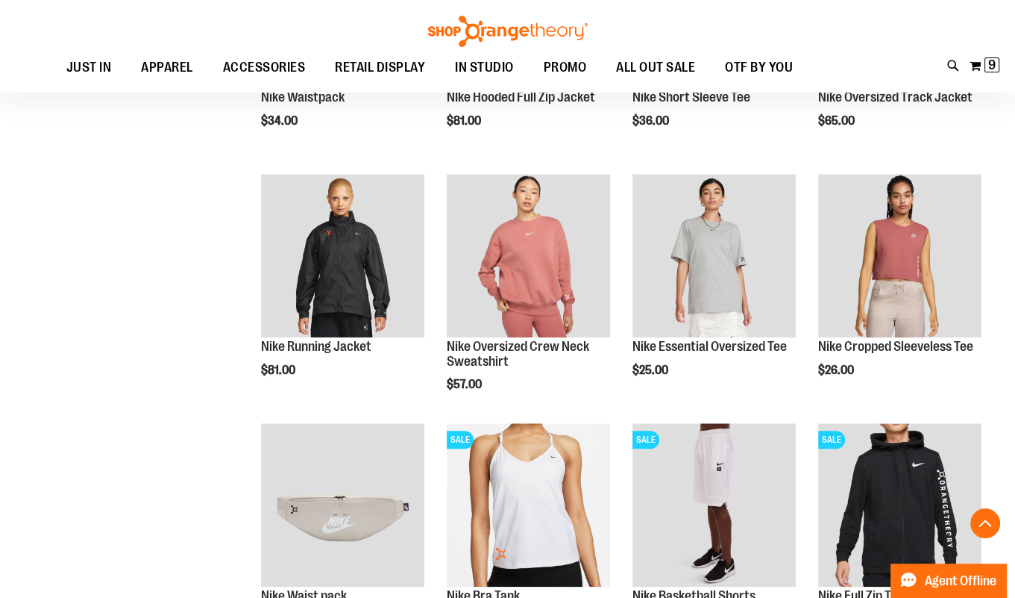
scroll to position [1125, 0]
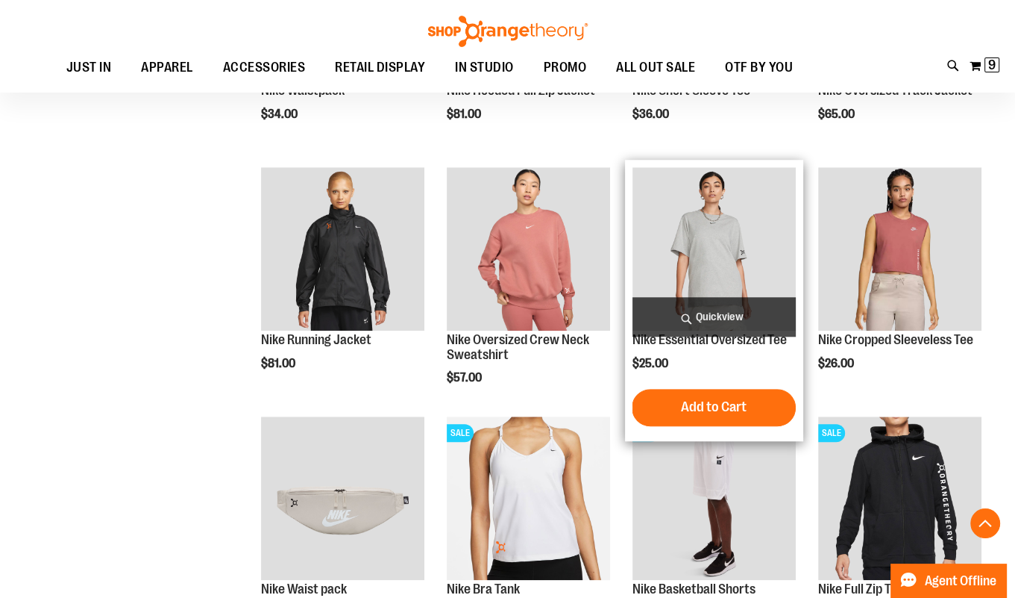
click at [756, 327] on span "Quickview" at bounding box center [714, 317] width 163 height 40
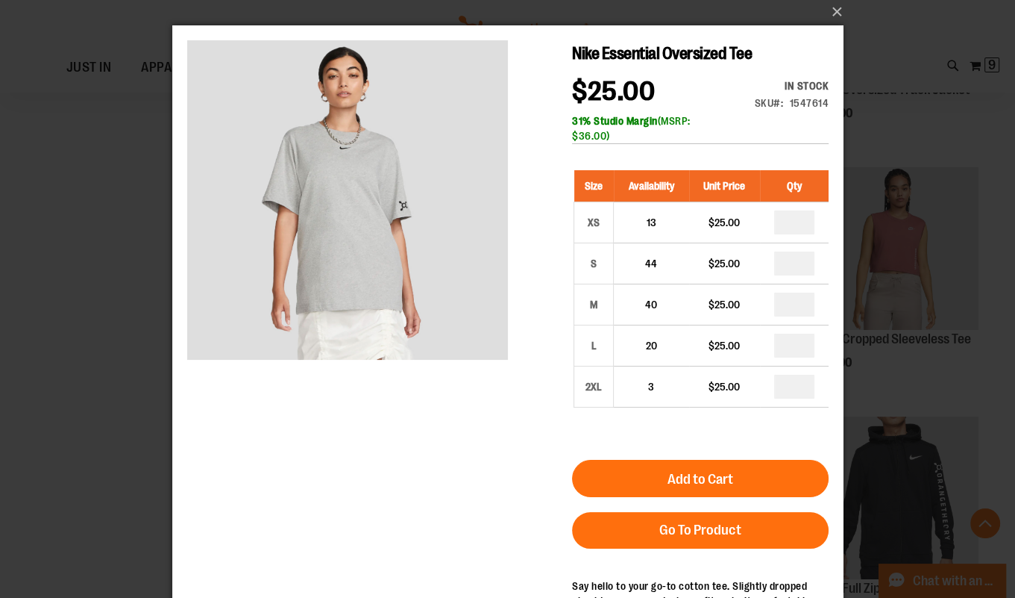
scroll to position [28, 0]
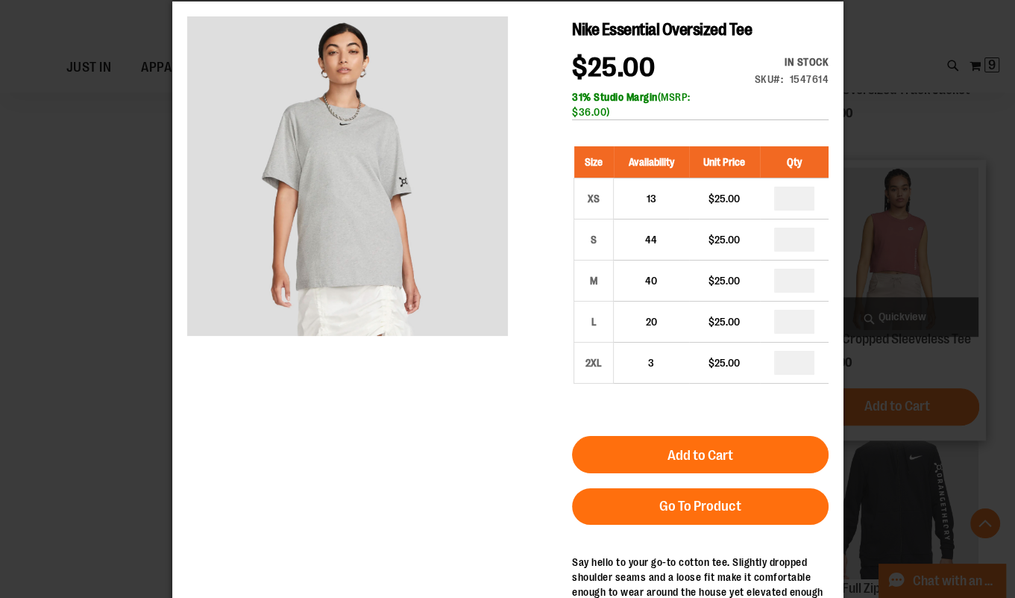
click at [971, 235] on div "×" at bounding box center [507, 271] width 1015 height 598
